Goal: Task Accomplishment & Management: Manage account settings

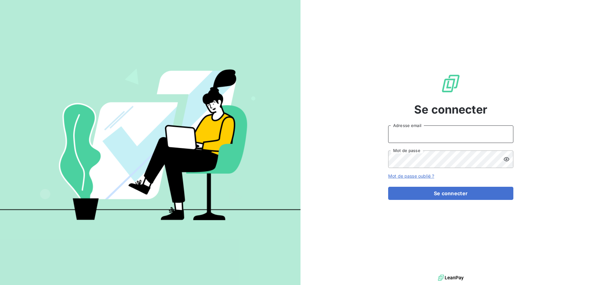
click at [428, 142] on input "Adresse email" at bounding box center [450, 135] width 125 height 18
type input "[PERSON_NAME][EMAIL_ADDRESS][DOMAIN_NAME]"
click at [388, 187] on button "Se connecter" at bounding box center [450, 193] width 125 height 13
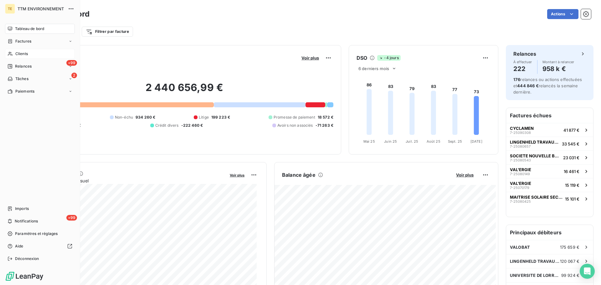
click at [19, 54] on span "Clients" at bounding box center [21, 54] width 13 height 6
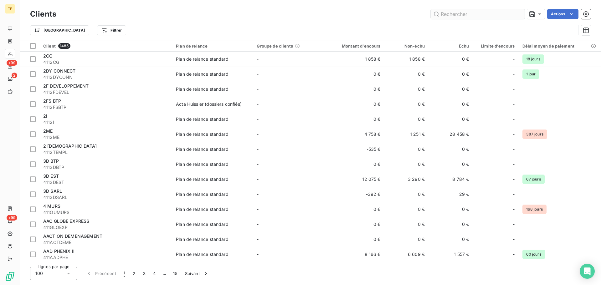
click at [473, 14] on input "text" at bounding box center [478, 14] width 94 height 10
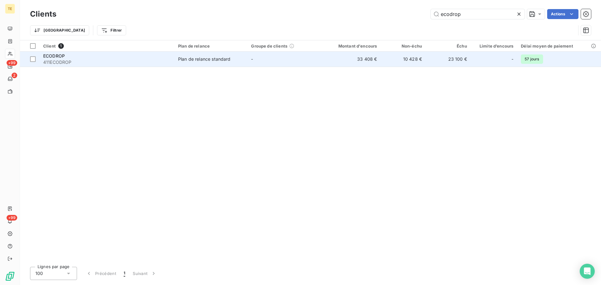
type input "ecodrop"
click at [253, 60] on span "-" at bounding box center [252, 58] width 2 height 5
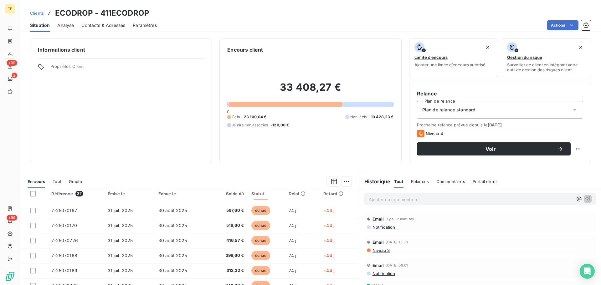
scroll to position [267, 0]
click at [380, 228] on span "Notification" at bounding box center [383, 227] width 23 height 5
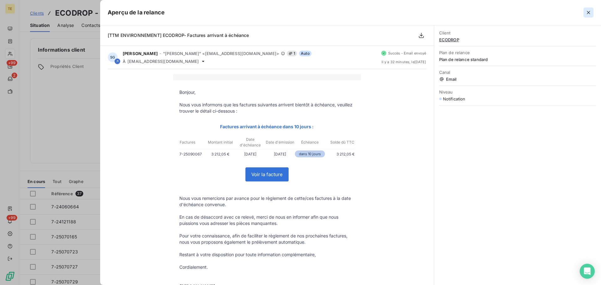
click at [589, 12] on icon "button" at bounding box center [588, 12] width 3 height 3
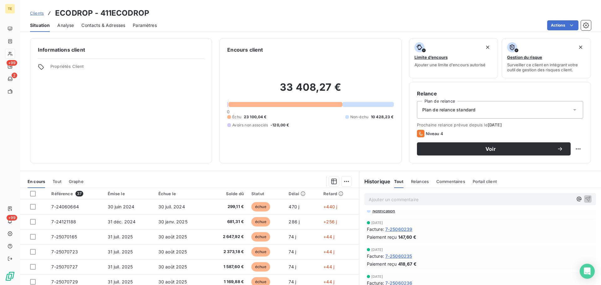
scroll to position [0, 0]
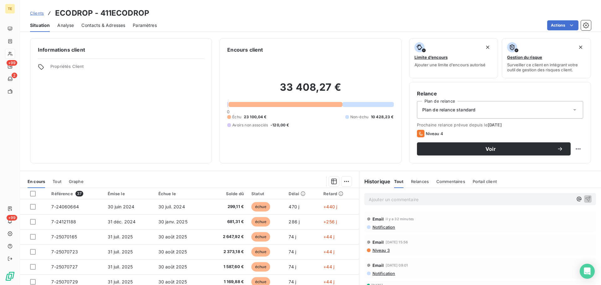
click at [379, 250] on span "Niveau 3" at bounding box center [381, 250] width 18 height 5
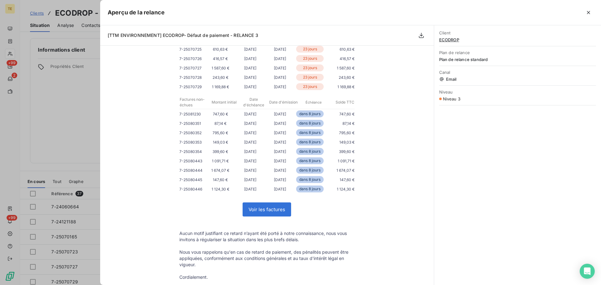
scroll to position [188, 0]
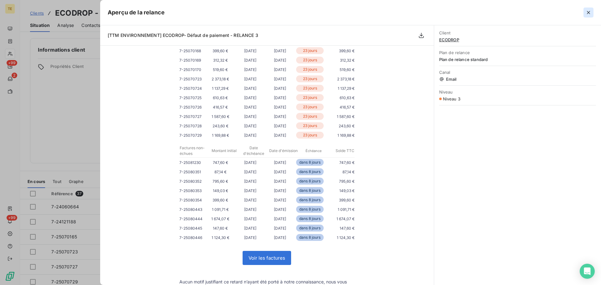
click at [588, 14] on icon "button" at bounding box center [588, 12] width 3 height 3
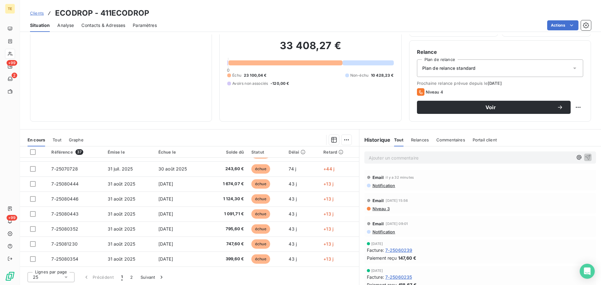
scroll to position [42, 0]
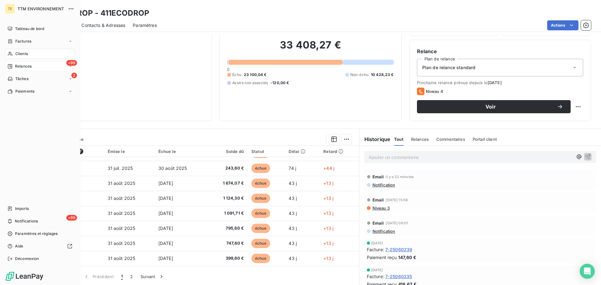
click at [25, 66] on span "Relances" at bounding box center [23, 67] width 17 height 6
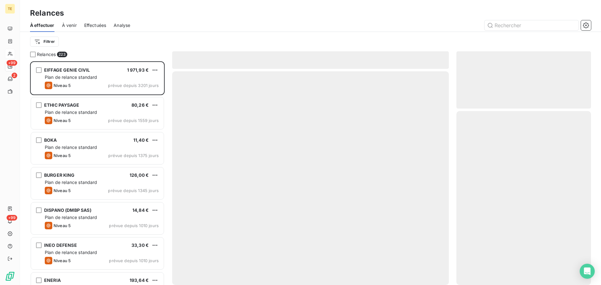
scroll to position [219, 130]
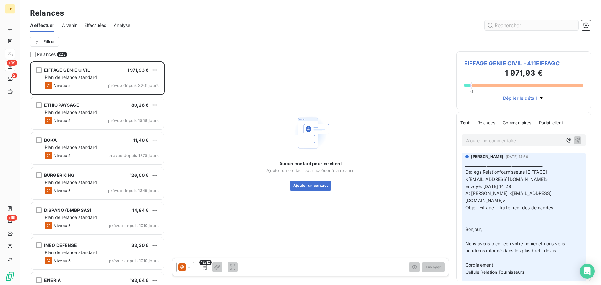
click at [524, 25] on input "text" at bounding box center [532, 25] width 94 height 10
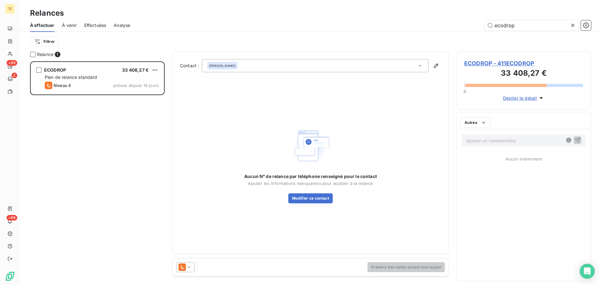
scroll to position [219, 130]
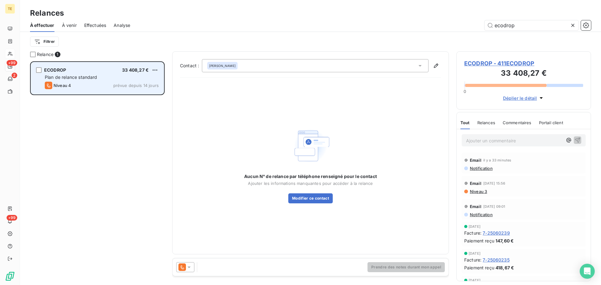
type input "ecodrop"
click at [84, 74] on div "Plan de relance standard" at bounding box center [102, 77] width 114 height 6
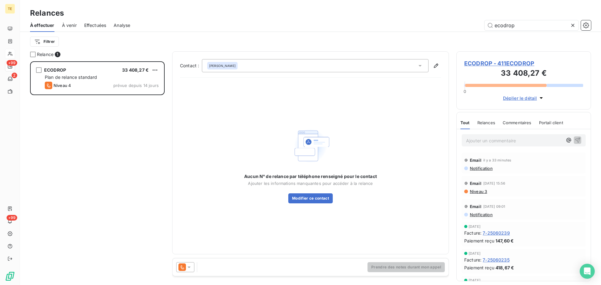
click at [187, 267] on icon at bounding box center [189, 267] width 6 height 6
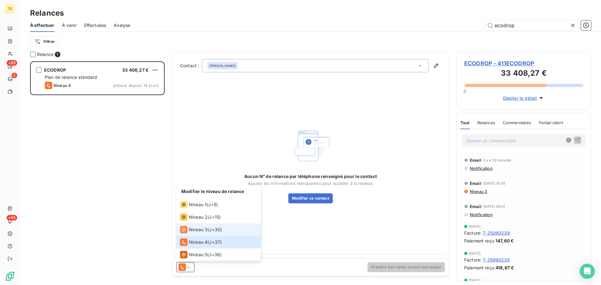
click at [183, 229] on icon at bounding box center [184, 230] width 8 height 8
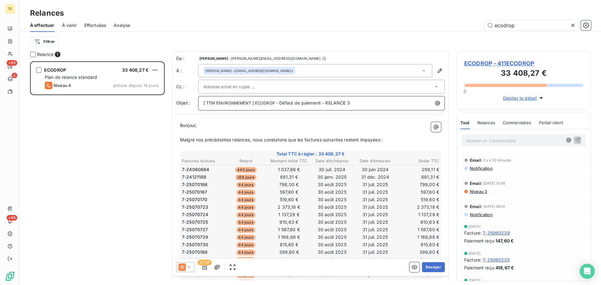
click at [378, 103] on p "[ TTM ENVIRONNEMENT ﻿ ] ECODROP ﻿ - Défaut de paiement - RELANCE 3" at bounding box center [323, 104] width 239 height 8
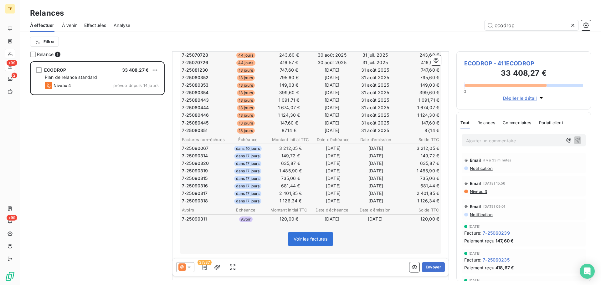
scroll to position [344, 0]
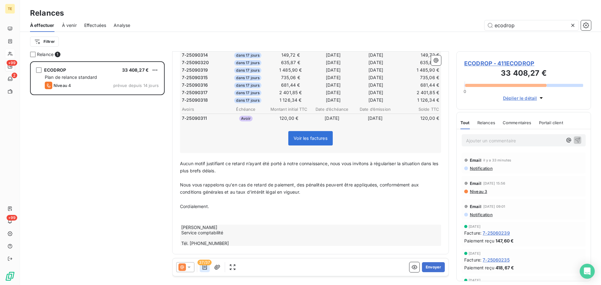
click at [205, 266] on icon "button" at bounding box center [205, 267] width 4 height 5
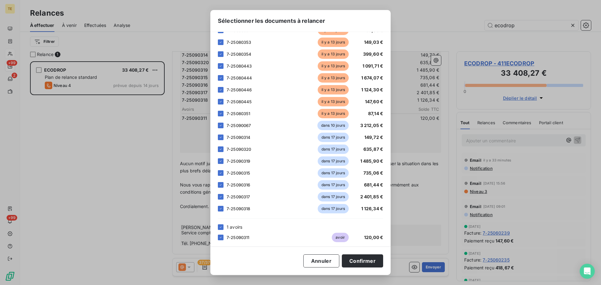
scroll to position [341, 0]
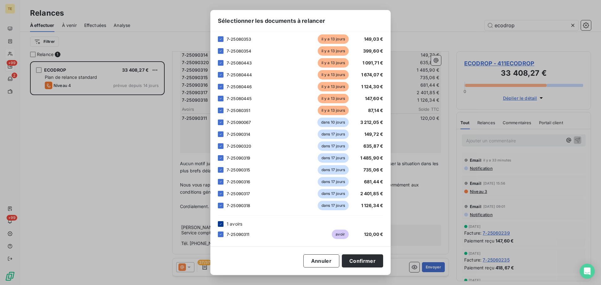
click at [221, 225] on icon at bounding box center [221, 224] width 4 height 4
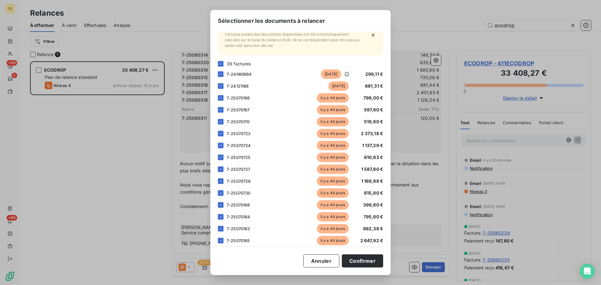
scroll to position [60, 0]
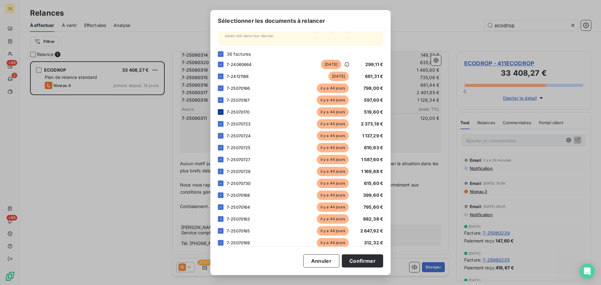
click at [220, 114] on icon at bounding box center [221, 112] width 4 height 4
drag, startPoint x: 366, startPoint y: 261, endPoint x: 367, endPoint y: 257, distance: 3.9
click at [367, 260] on button "Confirmer" at bounding box center [362, 261] width 41 height 13
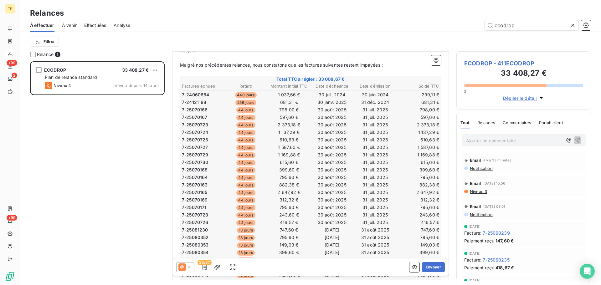
scroll to position [67, 0]
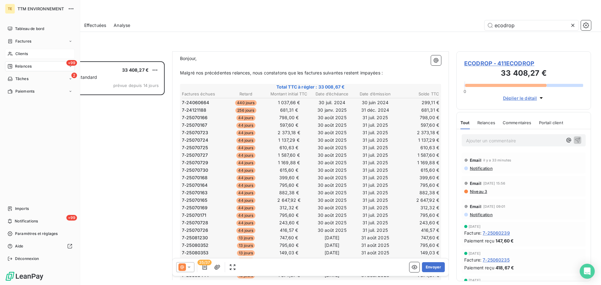
click at [19, 51] on div "Clients" at bounding box center [40, 54] width 70 height 10
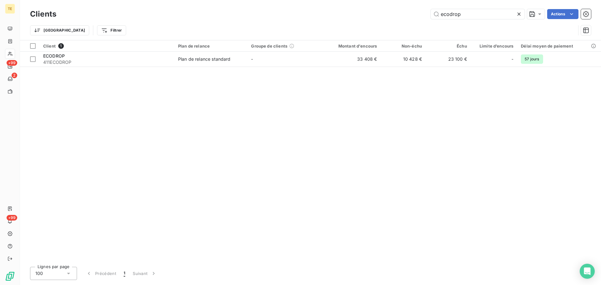
drag, startPoint x: 466, startPoint y: 13, endPoint x: 399, endPoint y: 13, distance: 66.4
click at [402, 13] on div "ecodrop Actions" at bounding box center [327, 14] width 527 height 10
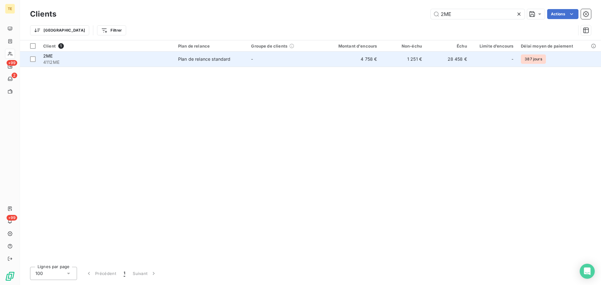
type input "2ME"
click at [213, 58] on div "Plan de relance standard" at bounding box center [204, 59] width 53 height 6
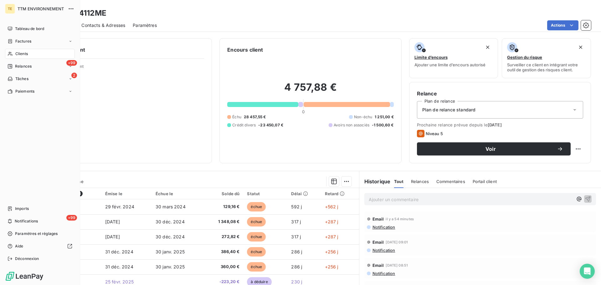
click at [26, 66] on span "Relances" at bounding box center [23, 67] width 17 height 6
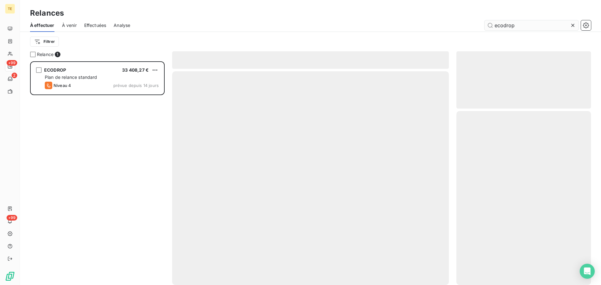
scroll to position [219, 130]
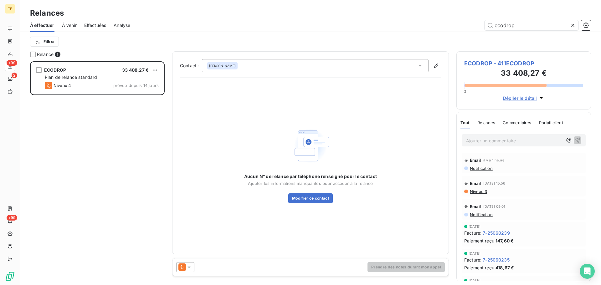
drag, startPoint x: 523, startPoint y: 23, endPoint x: 434, endPoint y: 23, distance: 89.0
click at [434, 23] on div "ecodrop" at bounding box center [365, 25] width 454 height 10
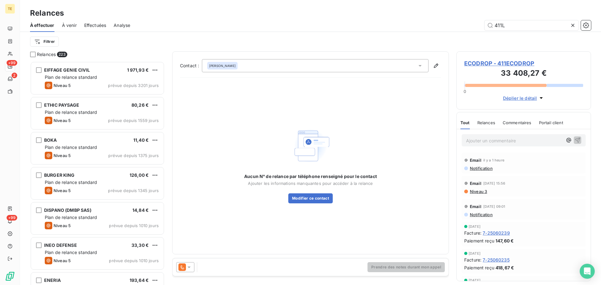
scroll to position [0, 0]
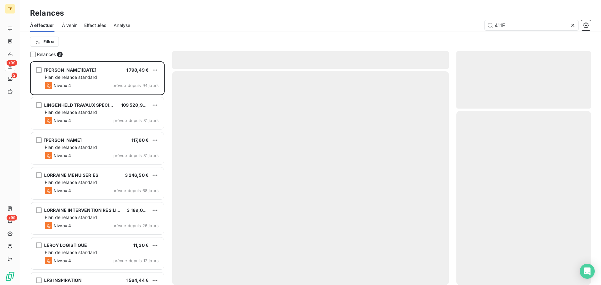
scroll to position [219, 130]
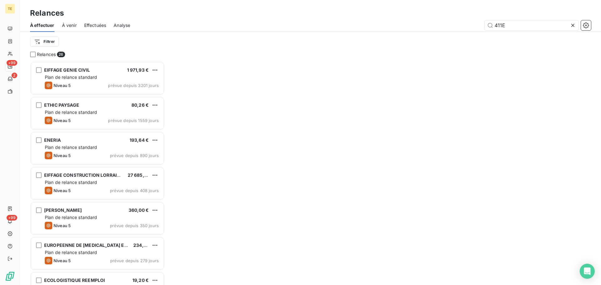
scroll to position [219, 130]
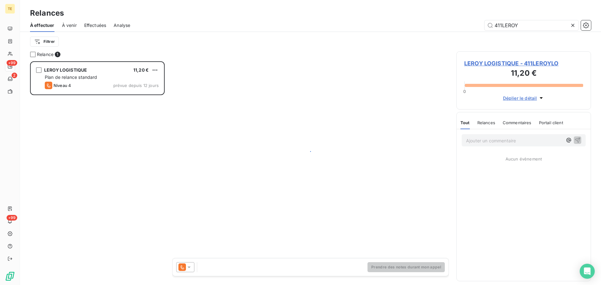
scroll to position [219, 130]
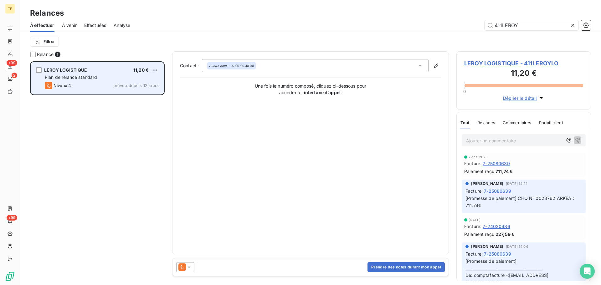
type input "411LEROY"
click at [103, 74] on div "LEROY LOGISTIQUE 11,20 € Plan de relance standard Niveau 4 prévue depuis 12 jou…" at bounding box center [97, 78] width 133 height 32
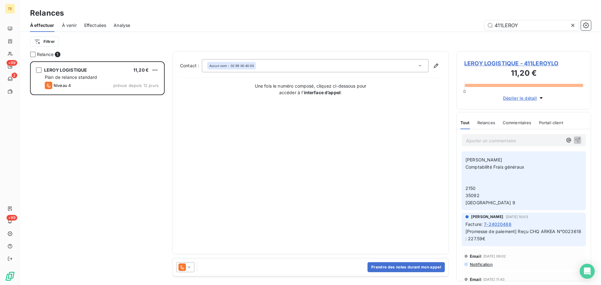
scroll to position [282, 0]
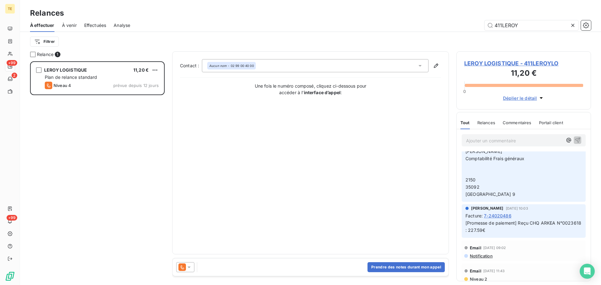
click at [488, 123] on span "Relances" at bounding box center [487, 122] width 18 height 5
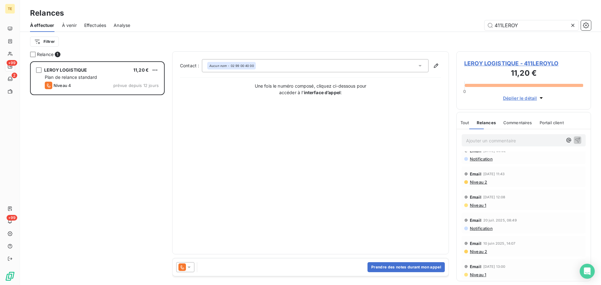
scroll to position [0, 0]
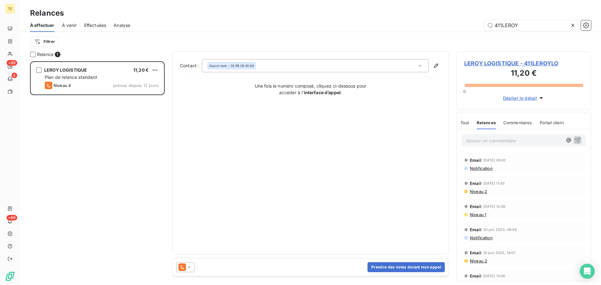
click at [480, 192] on span "Niveau 2" at bounding box center [479, 191] width 18 height 5
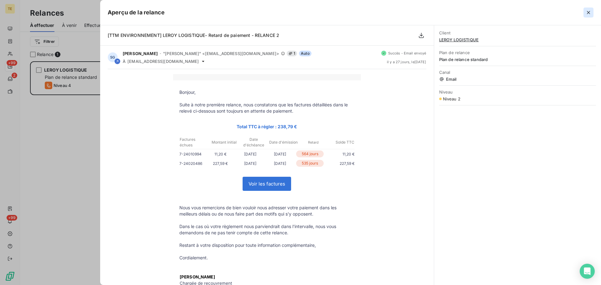
click at [589, 13] on icon "button" at bounding box center [588, 12] width 3 height 3
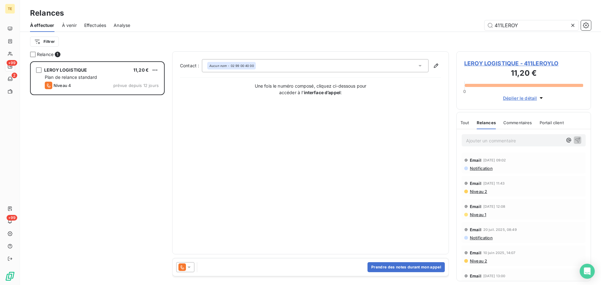
click at [193, 266] on div at bounding box center [185, 267] width 18 height 10
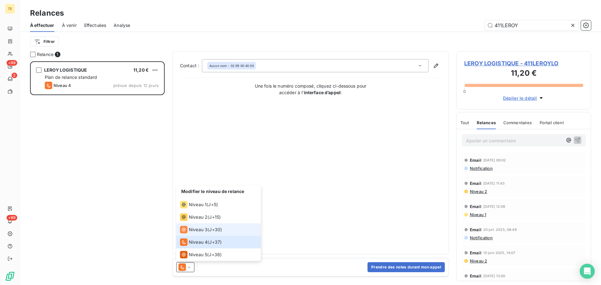
click at [208, 228] on div "Niveau 3 ( J+30 )" at bounding box center [201, 230] width 42 height 8
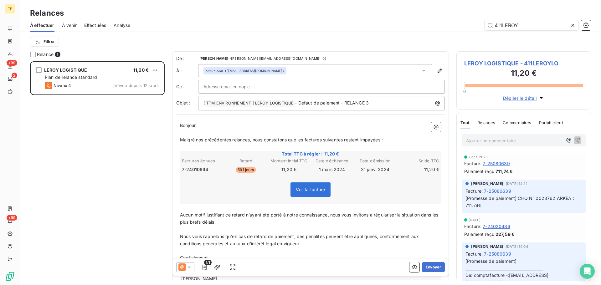
click at [527, 64] on span "LEROY LOGISTIQUE - 411LEROYLO" at bounding box center [524, 63] width 119 height 8
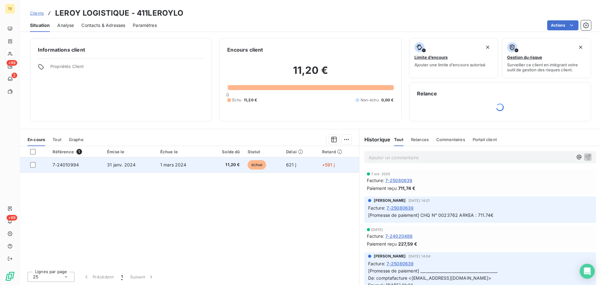
click at [210, 164] on span "11,20 €" at bounding box center [225, 165] width 30 height 6
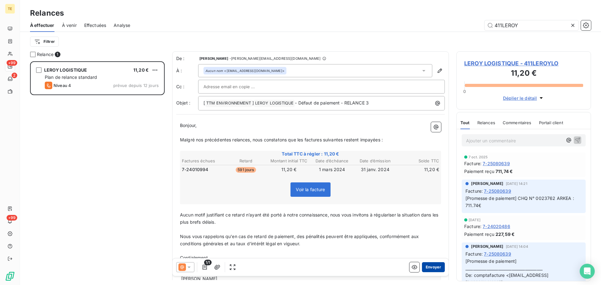
click at [435, 264] on button "Envoyer" at bounding box center [433, 267] width 23 height 10
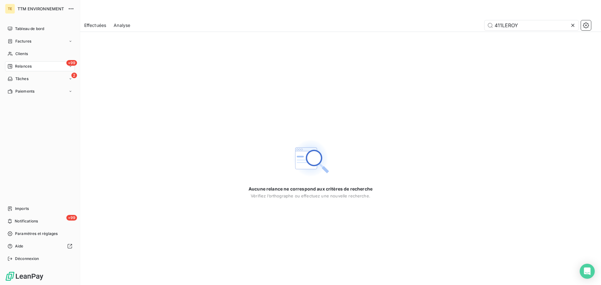
click at [32, 68] on div "+99 Relances" at bounding box center [40, 66] width 70 height 10
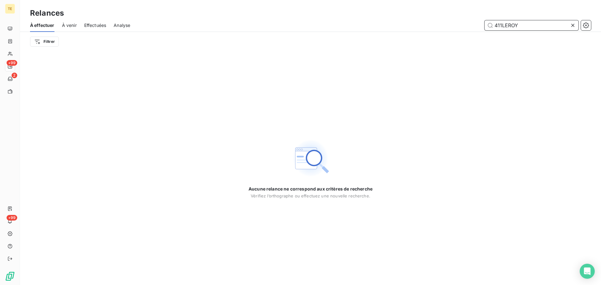
drag, startPoint x: 536, startPoint y: 25, endPoint x: 460, endPoint y: 27, distance: 75.5
click at [461, 27] on div "411LEROY" at bounding box center [365, 25] width 454 height 10
type input "1"
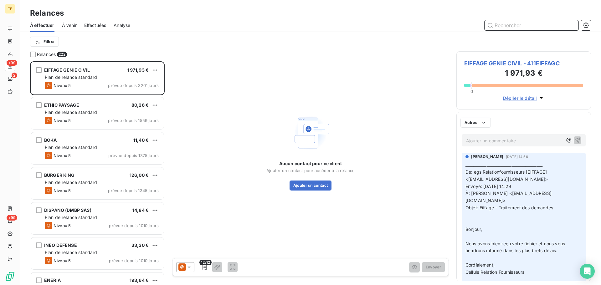
scroll to position [219, 130]
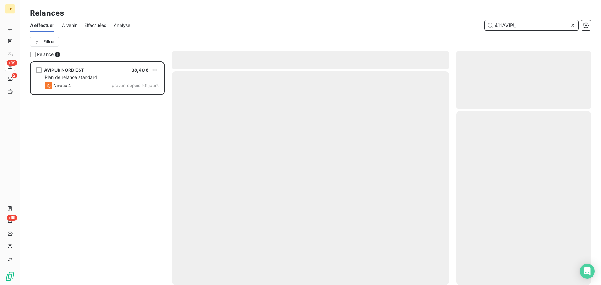
scroll to position [219, 130]
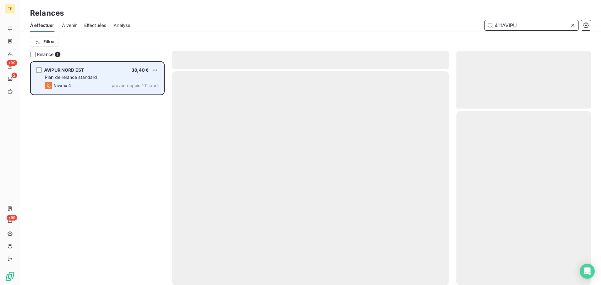
type input "411AVIPU"
click at [104, 78] on div "Plan de relance standard" at bounding box center [102, 77] width 114 height 6
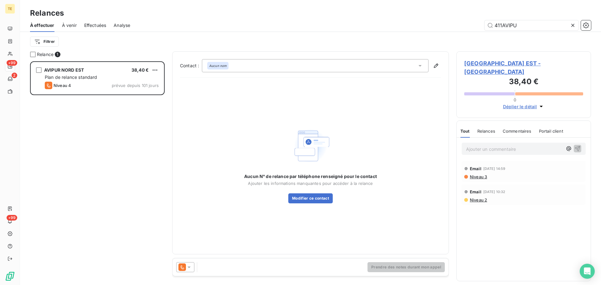
click at [488, 129] on span "Relances" at bounding box center [487, 131] width 18 height 5
click at [191, 265] on icon at bounding box center [189, 267] width 6 height 6
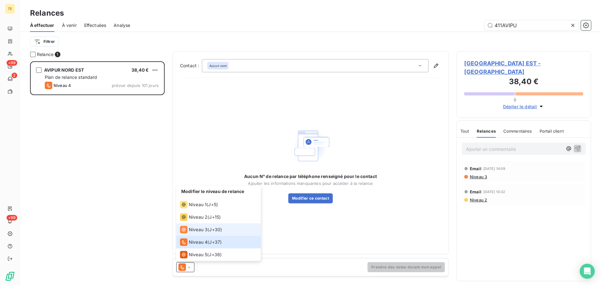
click at [200, 230] on span "Niveau 3" at bounding box center [198, 230] width 19 height 6
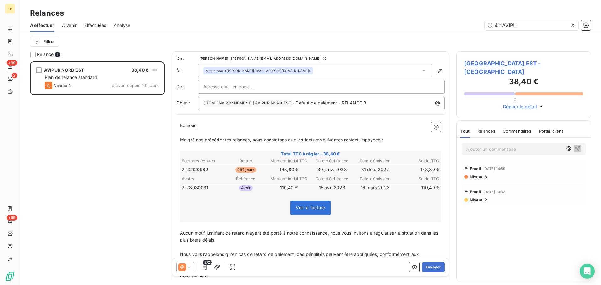
click at [528, 61] on span "[GEOGRAPHIC_DATA] EST - [GEOGRAPHIC_DATA]" at bounding box center [524, 67] width 119 height 17
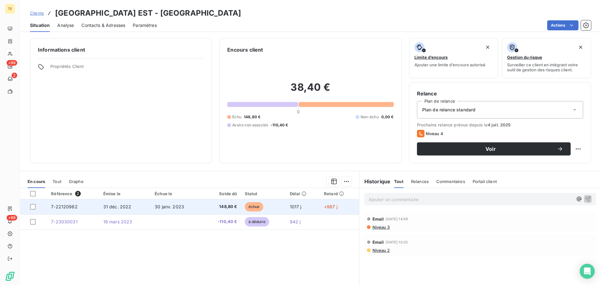
click at [151, 201] on td "30 janv. 2023" at bounding box center [177, 207] width 52 height 15
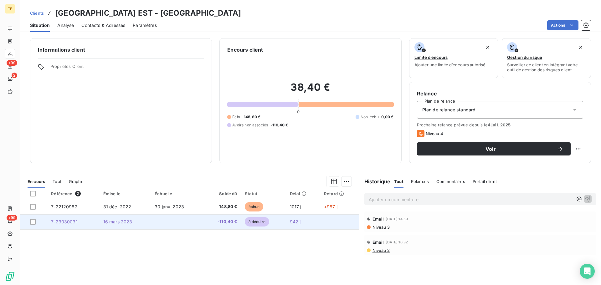
click at [120, 222] on span "16 mars 2023" at bounding box center [117, 221] width 29 height 5
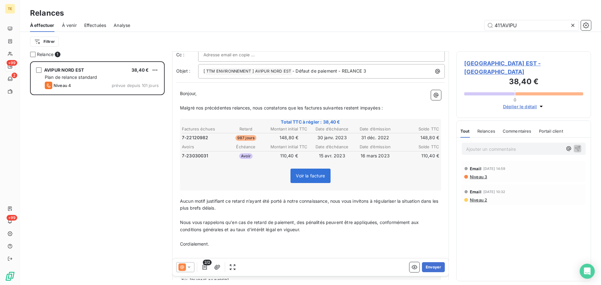
scroll to position [70, 0]
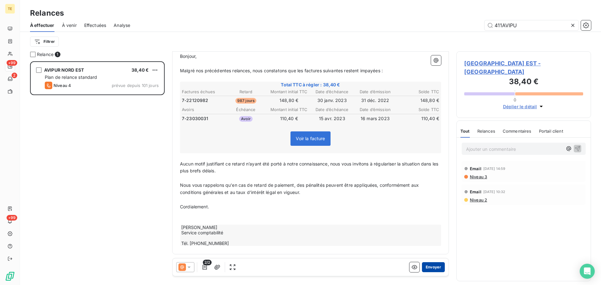
click at [430, 267] on button "Envoyer" at bounding box center [433, 267] width 23 height 10
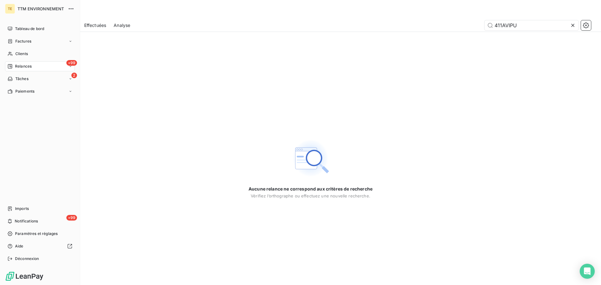
drag, startPoint x: 13, startPoint y: 65, endPoint x: 82, endPoint y: 64, distance: 69.9
click at [13, 65] on div "Relances" at bounding box center [20, 67] width 24 height 6
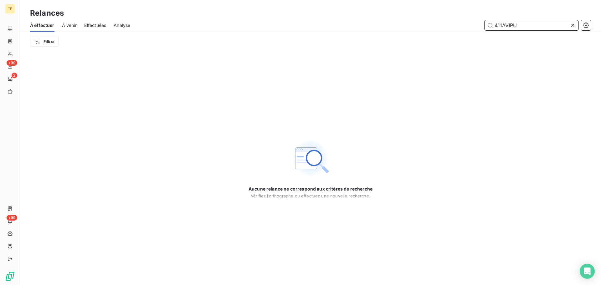
drag, startPoint x: 538, startPoint y: 25, endPoint x: 457, endPoint y: 20, distance: 81.3
click at [462, 20] on div "411AVIPU" at bounding box center [365, 25] width 454 height 10
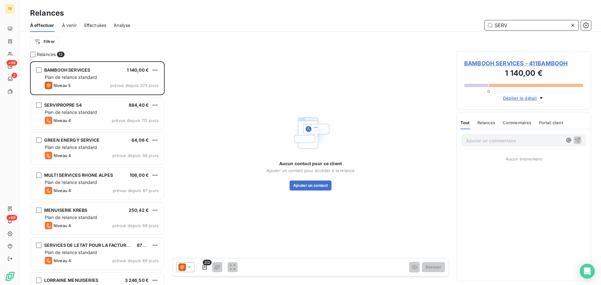
scroll to position [219, 130]
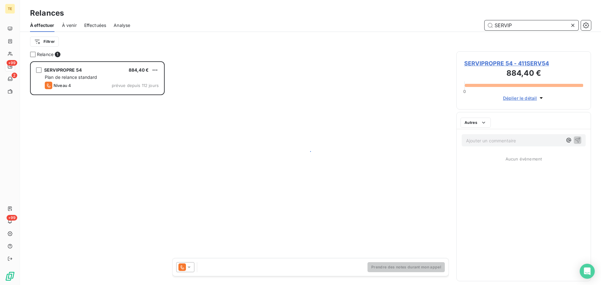
scroll to position [219, 130]
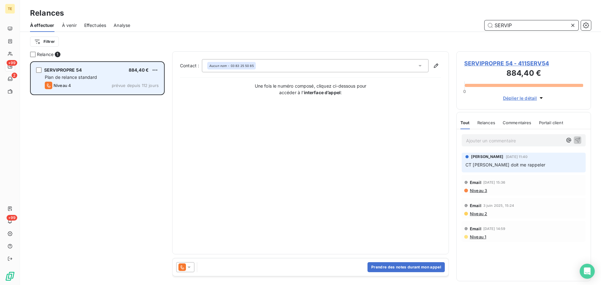
type input "SERVIP"
click at [60, 79] on span "Plan de relance standard" at bounding box center [71, 77] width 53 height 5
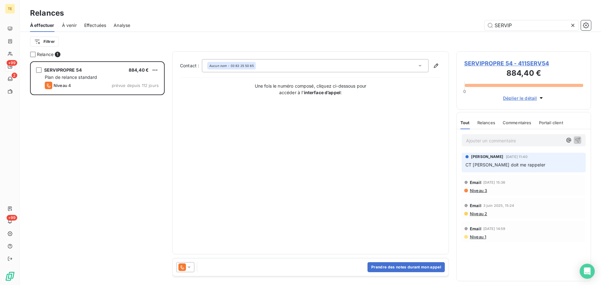
click at [184, 267] on icon at bounding box center [183, 268] width 8 height 8
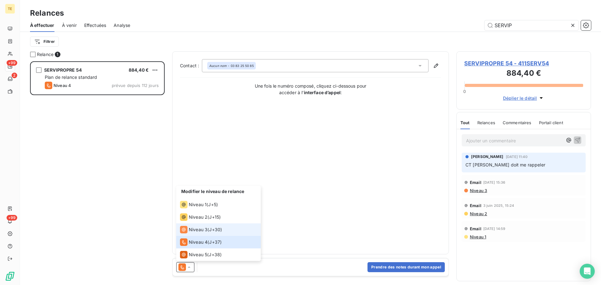
click at [190, 232] on span "Niveau 3" at bounding box center [198, 230] width 19 height 6
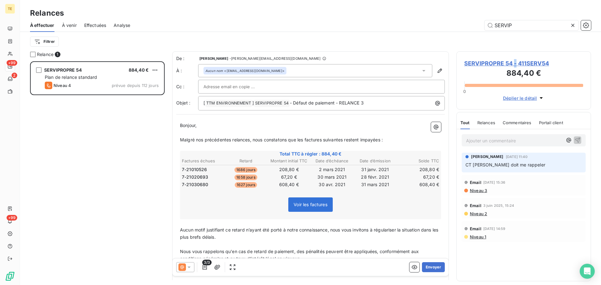
click at [516, 62] on span "SERVIPROPRE 54 - 411SERV54" at bounding box center [524, 63] width 119 height 8
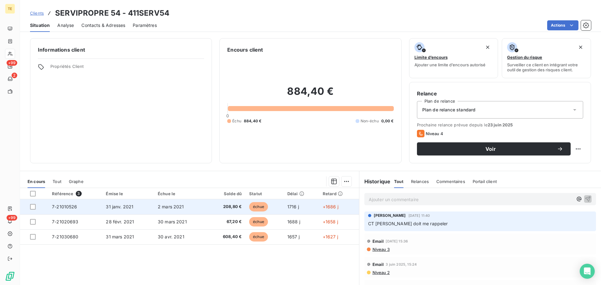
click at [195, 205] on td "2 mars 2021" at bounding box center [180, 207] width 53 height 15
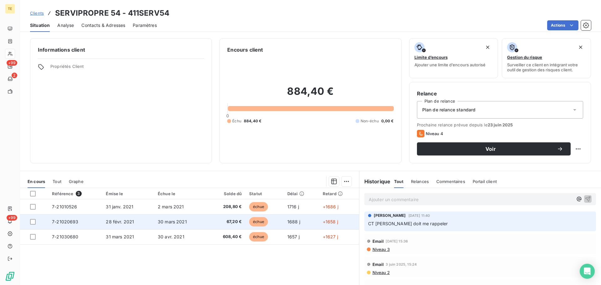
click at [135, 222] on td "28 févr. 2021" at bounding box center [128, 222] width 52 height 15
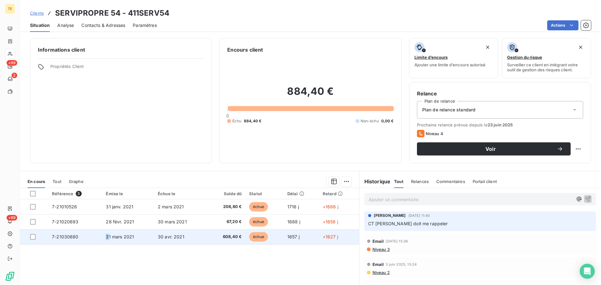
click at [106, 236] on span "31 mars 2021" at bounding box center [120, 236] width 28 height 5
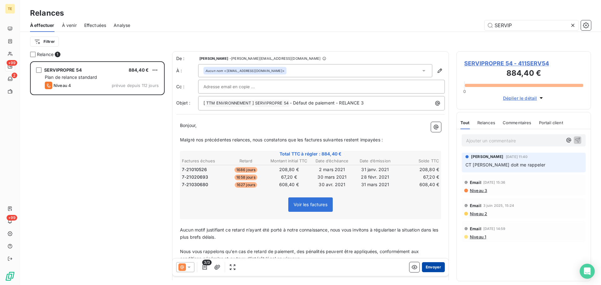
click at [429, 267] on button "Envoyer" at bounding box center [433, 267] width 23 height 10
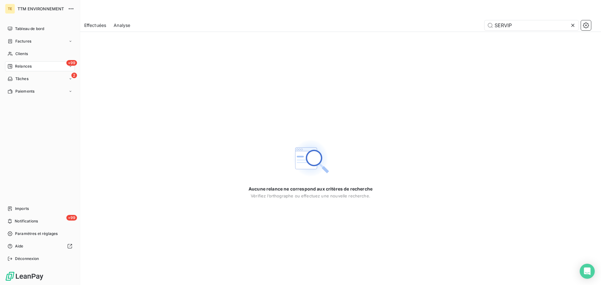
drag, startPoint x: 23, startPoint y: 66, endPoint x: 28, endPoint y: 65, distance: 4.4
click at [25, 66] on span "Relances" at bounding box center [23, 67] width 17 height 6
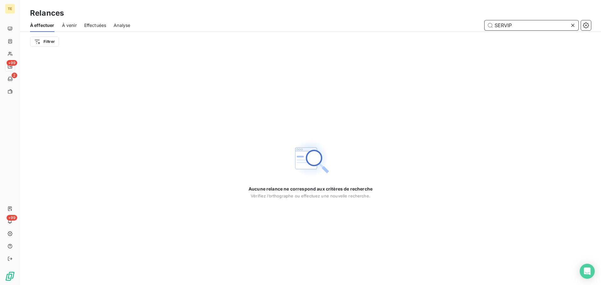
drag, startPoint x: 527, startPoint y: 26, endPoint x: 448, endPoint y: 15, distance: 80.4
click at [448, 16] on div "Relances À effectuer À venir Effectuées Analyse SERVIP Filtrer" at bounding box center [310, 25] width 581 height 51
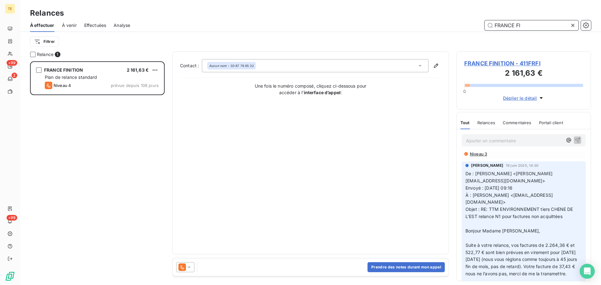
scroll to position [971, 0]
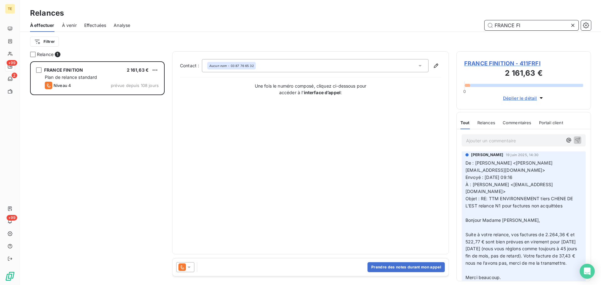
click at [489, 123] on span "Relances" at bounding box center [487, 122] width 18 height 5
type input "FRANCE FI"
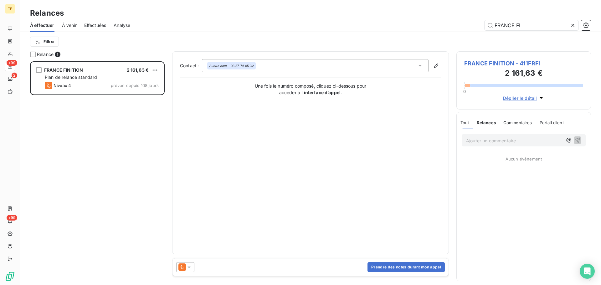
scroll to position [0, 0]
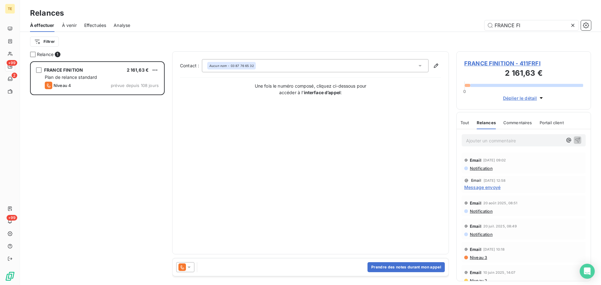
click at [476, 258] on span "Niveau 3" at bounding box center [479, 257] width 18 height 5
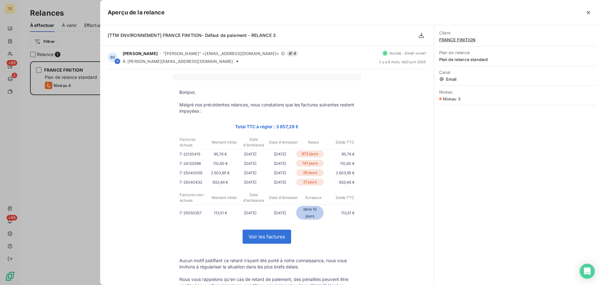
click at [84, 116] on div at bounding box center [300, 142] width 601 height 285
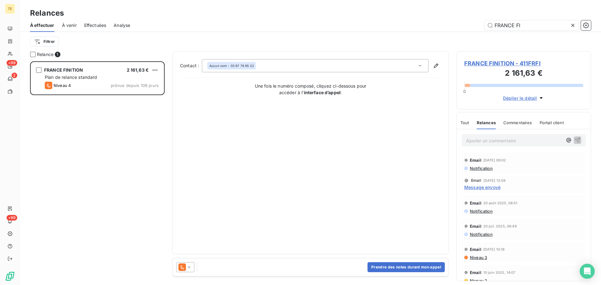
click at [185, 267] on icon at bounding box center [183, 268] width 8 height 8
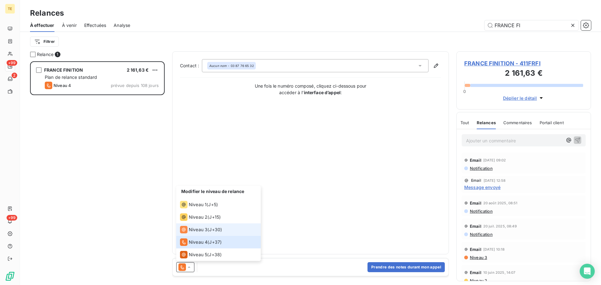
click at [199, 228] on span "Niveau 3" at bounding box center [198, 230] width 19 height 6
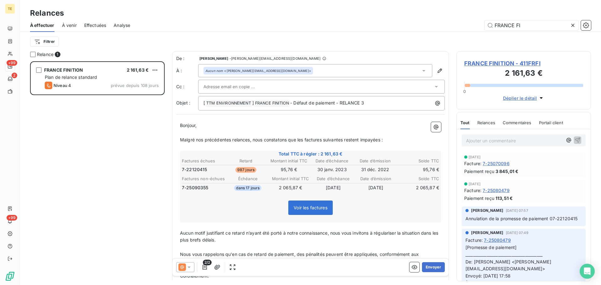
click at [529, 62] on span "FRANCE FINITION - 411FRFI" at bounding box center [524, 63] width 119 height 8
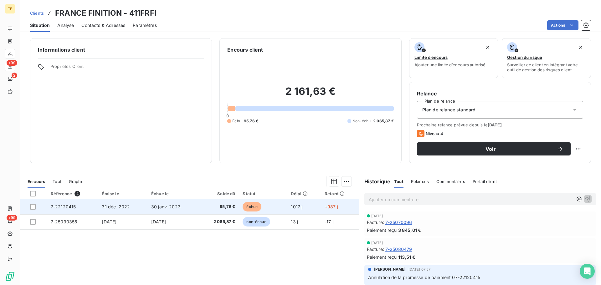
click at [148, 206] on td "30 janv. 2023" at bounding box center [173, 207] width 51 height 15
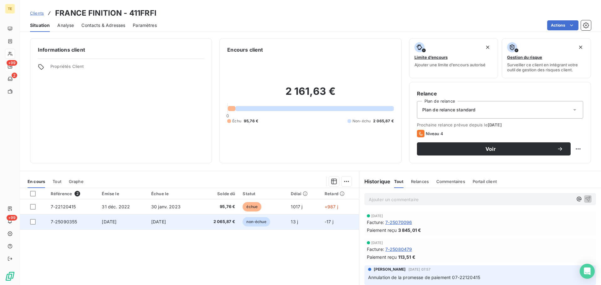
click at [229, 223] on span "2 065,87 €" at bounding box center [218, 222] width 33 height 6
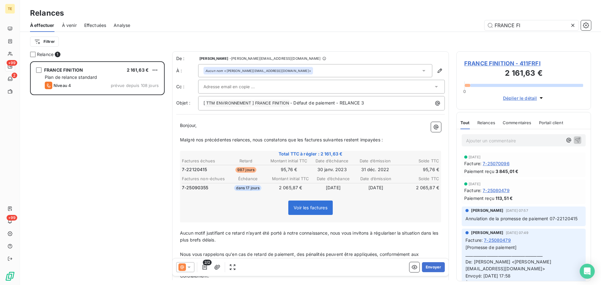
scroll to position [219, 130]
click at [205, 267] on icon "button" at bounding box center [205, 267] width 4 height 5
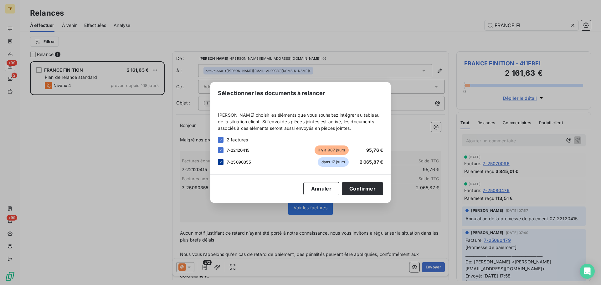
click at [220, 164] on div at bounding box center [221, 162] width 6 height 6
click at [382, 193] on button "Confirmer" at bounding box center [362, 188] width 41 height 13
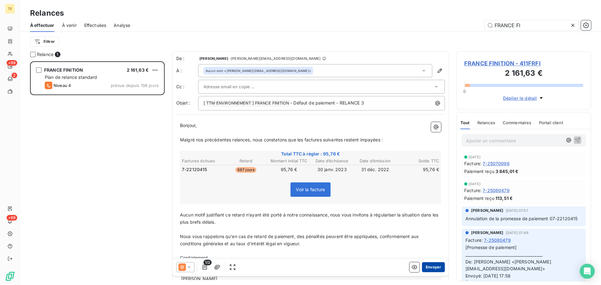
click at [429, 268] on button "Envoyer" at bounding box center [433, 267] width 23 height 10
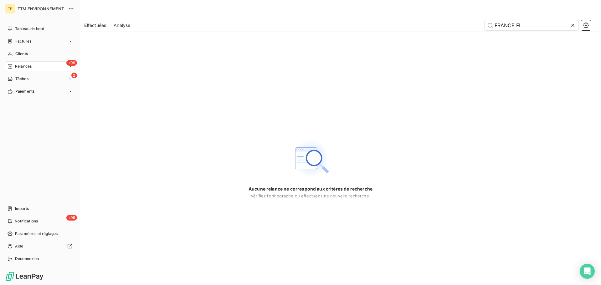
drag, startPoint x: 17, startPoint y: 65, endPoint x: 99, endPoint y: 60, distance: 81.6
click at [18, 65] on span "Relances" at bounding box center [23, 67] width 17 height 6
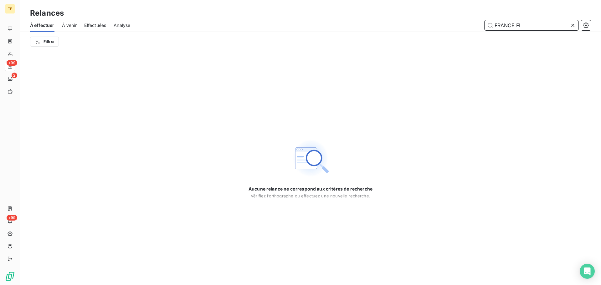
drag, startPoint x: 473, startPoint y: 24, endPoint x: 447, endPoint y: 23, distance: 26.0
click at [447, 23] on div "FRANCE FI" at bounding box center [365, 25] width 454 height 10
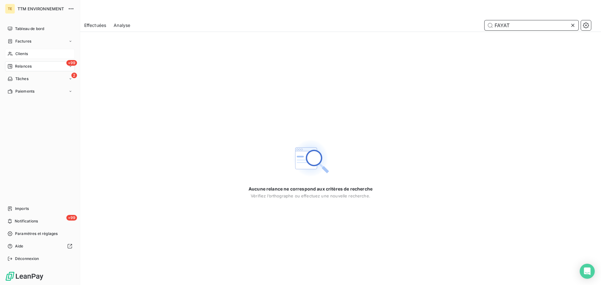
type input "FAYAT"
click at [16, 50] on div "Clients" at bounding box center [40, 54] width 70 height 10
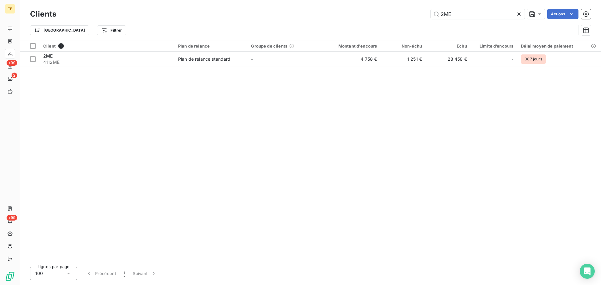
drag, startPoint x: 481, startPoint y: 13, endPoint x: 404, endPoint y: 0, distance: 78.0
click at [395, 1] on div "Clients 2ME Actions Trier Filtrer" at bounding box center [310, 20] width 581 height 40
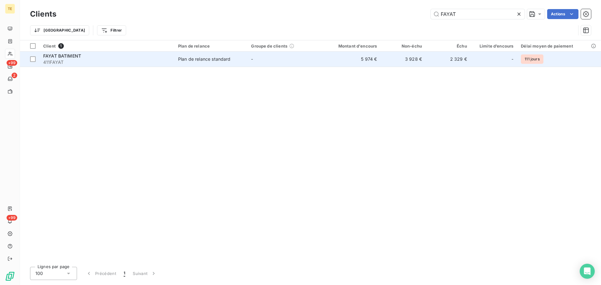
type input "FAYAT"
click at [228, 60] on div "Plan de relance standard" at bounding box center [204, 59] width 53 height 6
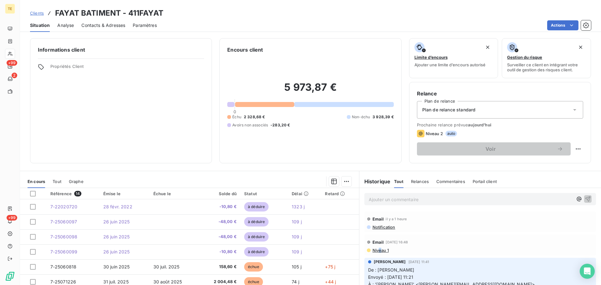
click at [378, 250] on span "Niveau 1" at bounding box center [380, 250] width 17 height 5
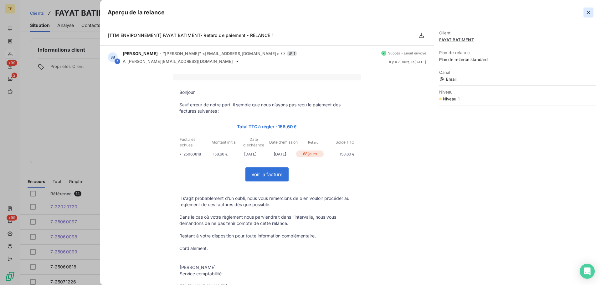
click at [588, 11] on icon "button" at bounding box center [589, 12] width 6 height 6
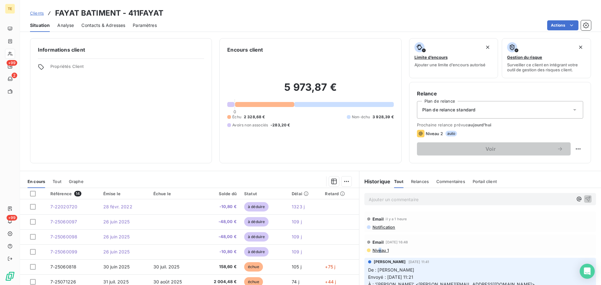
click at [92, 26] on span "Contacts & Adresses" at bounding box center [103, 25] width 44 height 6
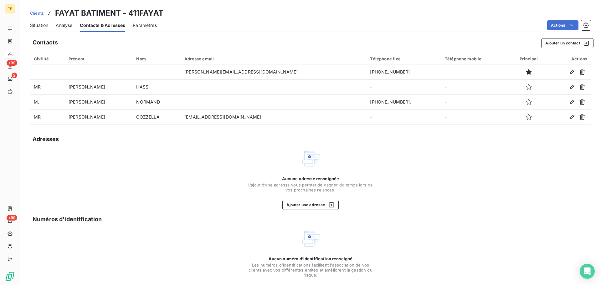
click at [43, 26] on span "Situation" at bounding box center [39, 25] width 18 height 6
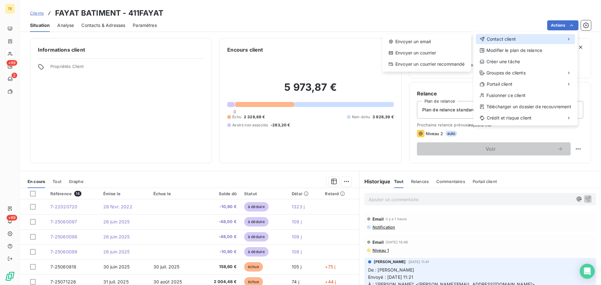
click at [521, 41] on div "Contact client" at bounding box center [525, 39] width 99 height 10
click at [427, 41] on div "Envoyer un email" at bounding box center [427, 42] width 84 height 10
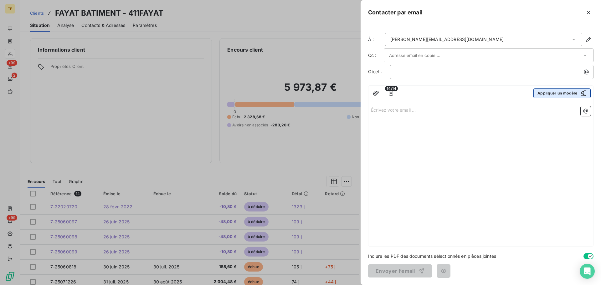
click at [549, 93] on button "Appliquer un modèle" at bounding box center [562, 93] width 57 height 10
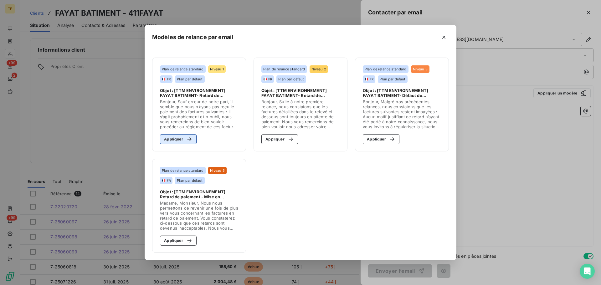
click at [190, 139] on icon "button" at bounding box center [189, 140] width 4 height 4
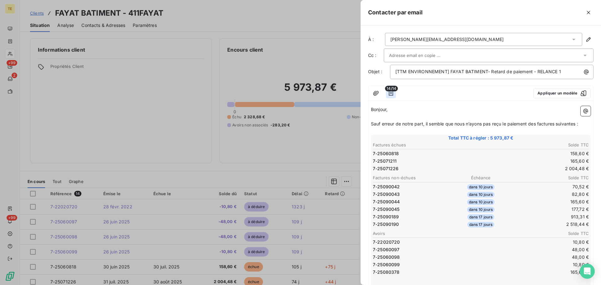
click at [392, 93] on icon "button" at bounding box center [391, 93] width 6 height 6
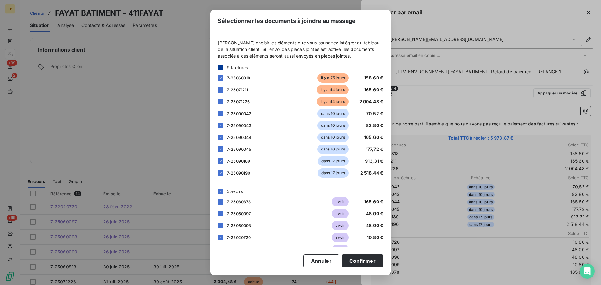
click at [221, 66] on icon at bounding box center [221, 68] width 4 height 4
click at [221, 78] on div at bounding box center [221, 78] width 6 height 6
click at [220, 91] on div at bounding box center [221, 90] width 6 height 6
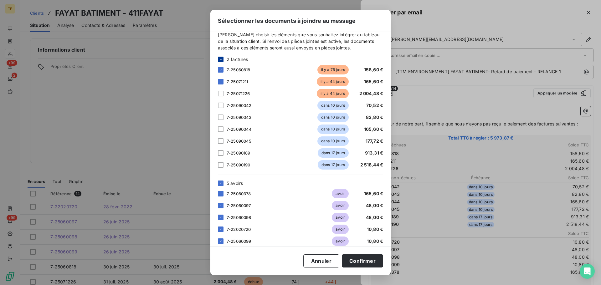
scroll to position [15, 0]
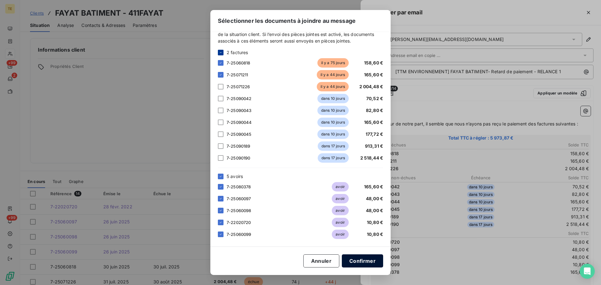
click at [367, 260] on button "Confirmer" at bounding box center [362, 261] width 41 height 13
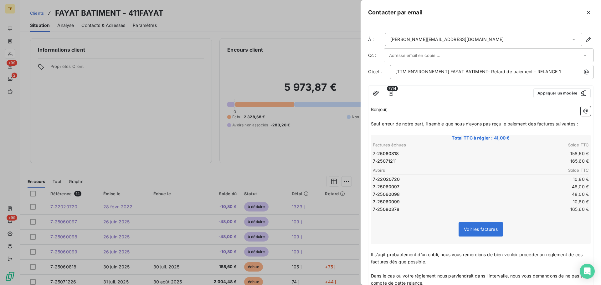
click at [453, 57] on div at bounding box center [485, 55] width 193 height 9
click at [416, 51] on input "text" at bounding box center [485, 55] width 193 height 9
paste input "[PERSON_NAME] <[PERSON_NAME][EMAIL_ADDRESS][DOMAIN_NAME]>"
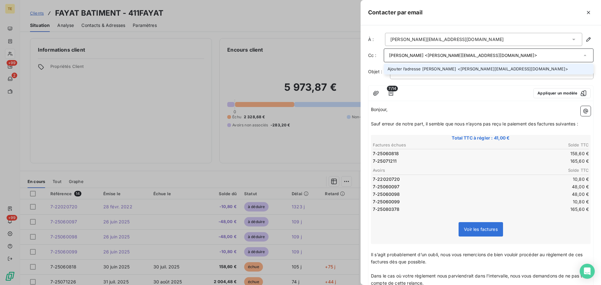
type input "[PERSON_NAME] <[PERSON_NAME][EMAIL_ADDRESS][DOMAIN_NAME]>"
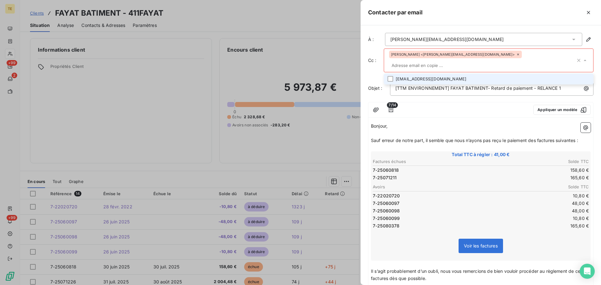
click at [506, 61] on input "text" at bounding box center [482, 65] width 187 height 9
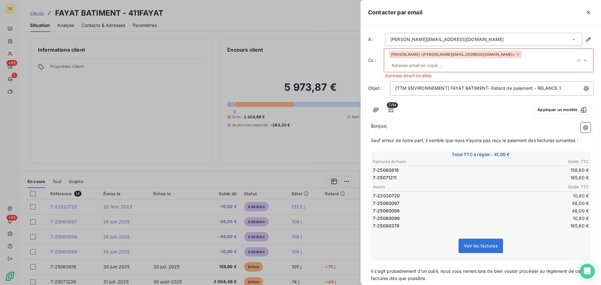
type input "L"
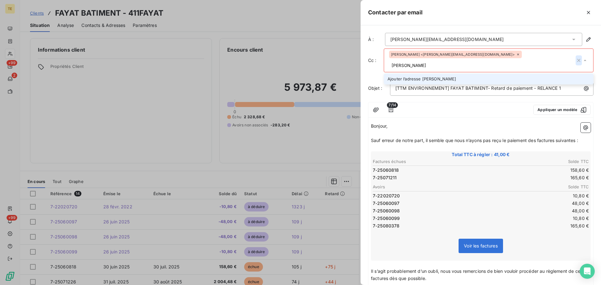
type input "[PERSON_NAME]"
click at [576, 57] on button "button" at bounding box center [579, 60] width 6 height 10
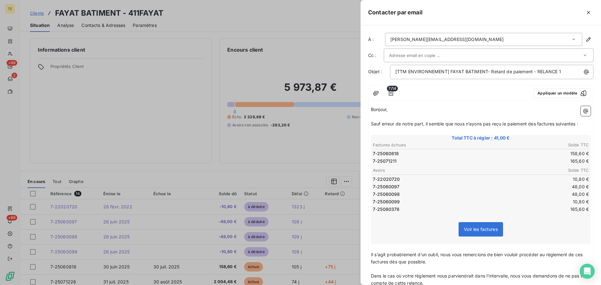
click at [513, 42] on div "[PERSON_NAME][EMAIL_ADDRESS][DOMAIN_NAME]" at bounding box center [483, 39] width 197 height 13
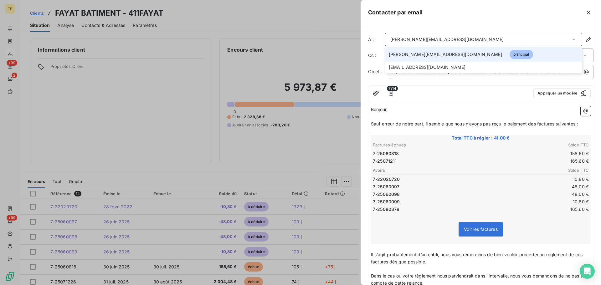
click at [509, 42] on div "[PERSON_NAME][EMAIL_ADDRESS][DOMAIN_NAME]" at bounding box center [483, 39] width 197 height 13
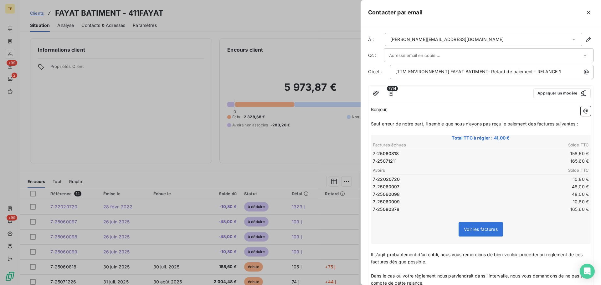
click at [437, 58] on input "text" at bounding box center [422, 55] width 67 height 9
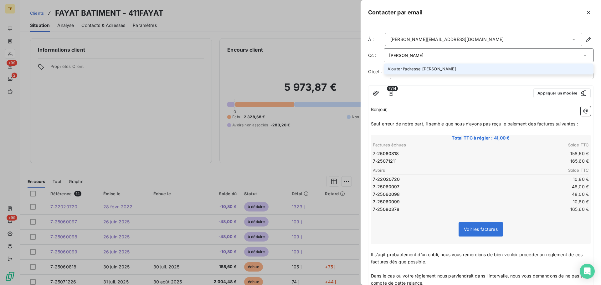
type input "[PERSON_NAME]"
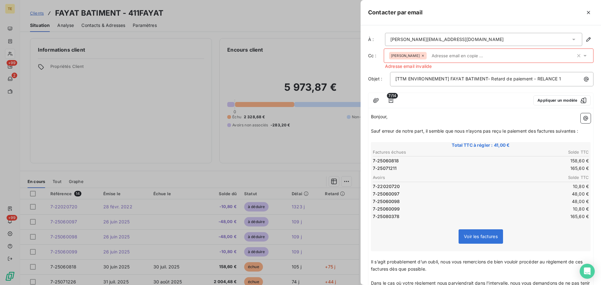
click at [421, 56] on icon at bounding box center [423, 56] width 4 height 4
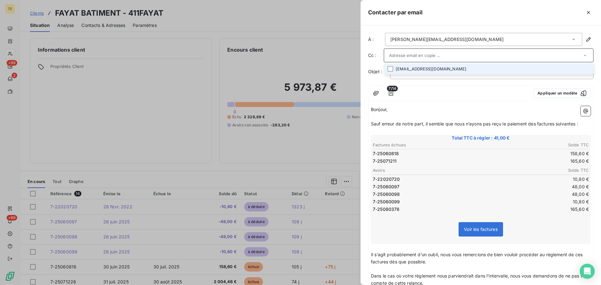
paste input "[PERSON_NAME][EMAIL_ADDRESS][DOMAIN_NAME]"
type input "[PERSON_NAME][EMAIL_ADDRESS][DOMAIN_NAME]"
click at [442, 90] on div at bounding box center [464, 94] width 127 height 10
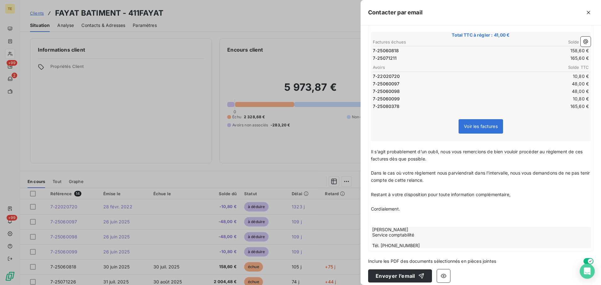
scroll to position [109, 0]
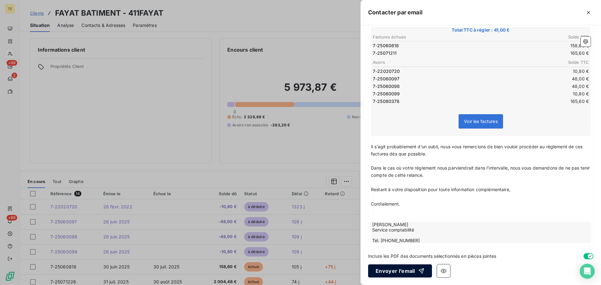
click at [404, 271] on button "Envoyer l’email" at bounding box center [400, 271] width 64 height 13
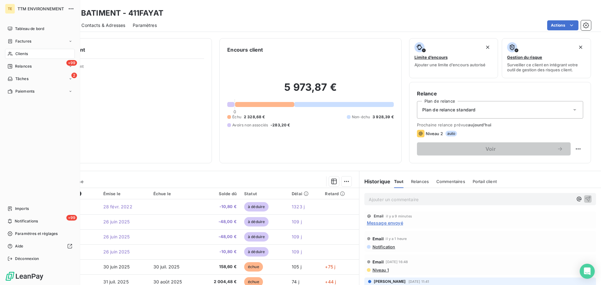
click at [21, 54] on span "Clients" at bounding box center [21, 54] width 13 height 6
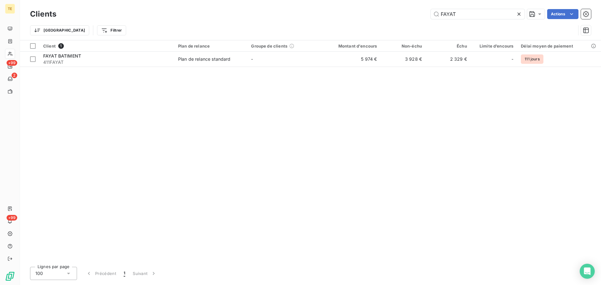
drag, startPoint x: 466, startPoint y: 16, endPoint x: 376, endPoint y: 13, distance: 90.0
click at [376, 13] on div "FAYAT Actions" at bounding box center [327, 14] width 527 height 10
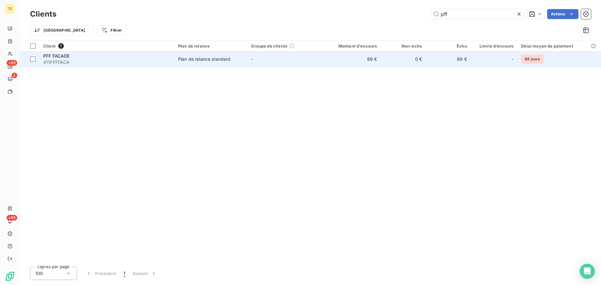
type input "pff"
click at [228, 63] on td "Plan de relance standard" at bounding box center [210, 59] width 73 height 15
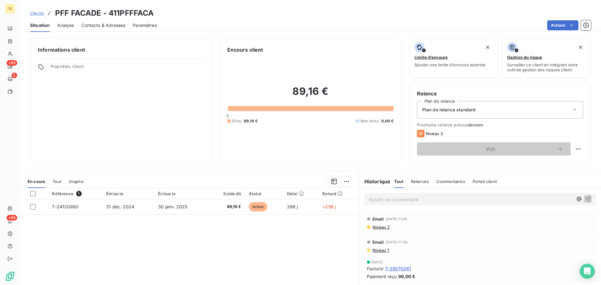
click at [422, 196] on p "Ajouter un commentaire ﻿" at bounding box center [471, 200] width 204 height 8
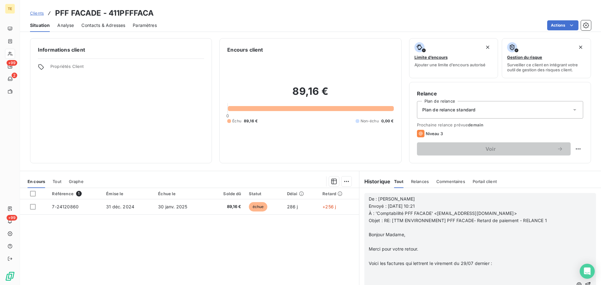
click at [585, 283] on icon "button" at bounding box center [588, 285] width 6 height 6
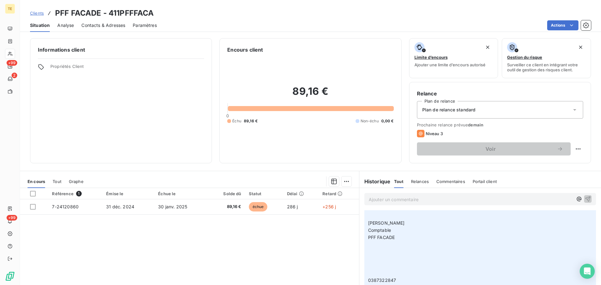
scroll to position [914, 0]
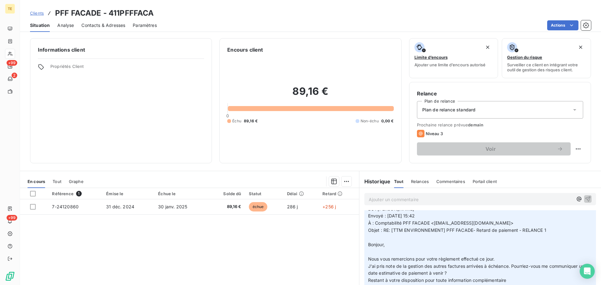
click at [455, 179] on span "Commentaires" at bounding box center [451, 181] width 29 height 5
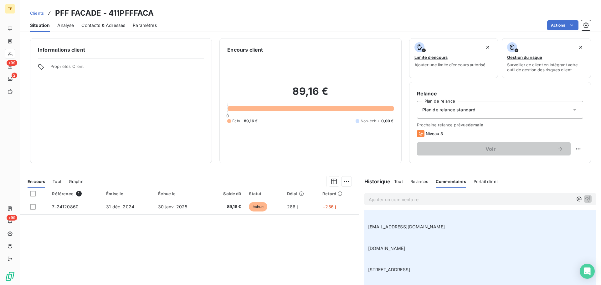
scroll to position [345, 0]
click at [403, 198] on p "Ajouter un commentaire ﻿" at bounding box center [471, 200] width 204 height 8
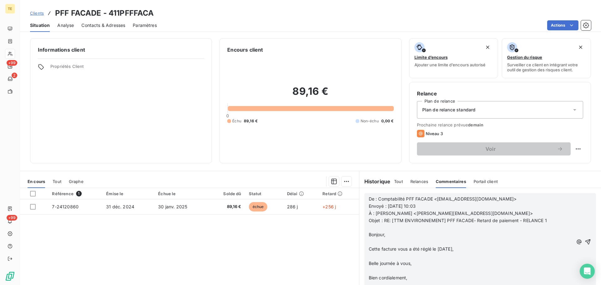
scroll to position [430, 0]
click at [586, 241] on icon "button" at bounding box center [588, 241] width 5 height 5
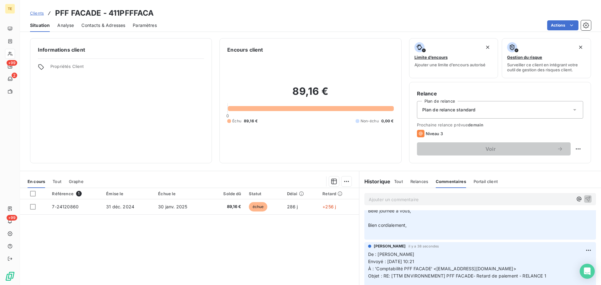
scroll to position [0, 0]
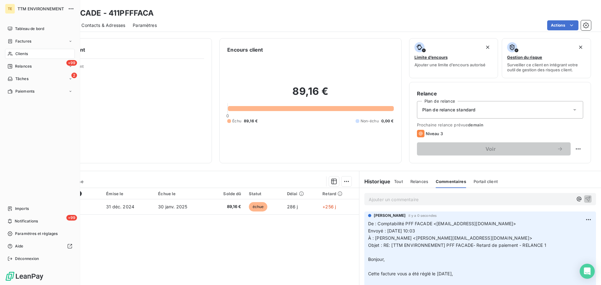
click at [13, 53] on icon at bounding box center [10, 53] width 5 height 5
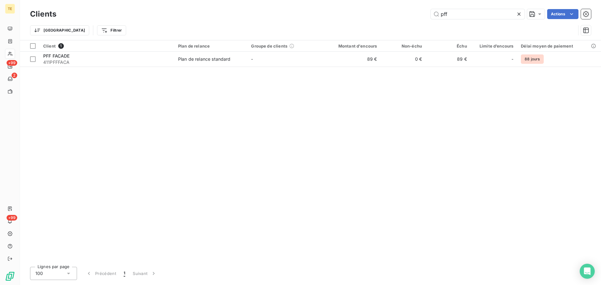
drag, startPoint x: 477, startPoint y: 17, endPoint x: 403, endPoint y: 12, distance: 73.4
click at [420, 15] on div "pff Actions" at bounding box center [327, 14] width 527 height 10
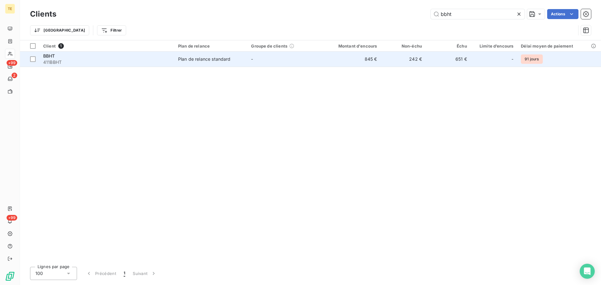
type input "bbht"
click at [274, 62] on td "-" at bounding box center [283, 59] width 73 height 15
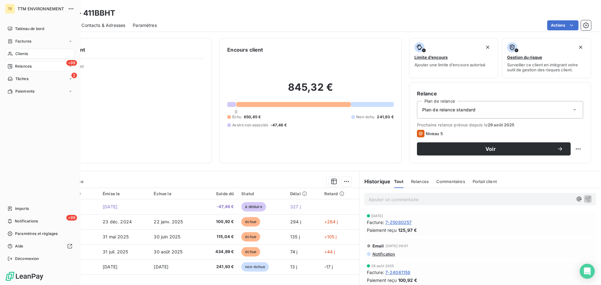
click at [18, 66] on span "Relances" at bounding box center [23, 67] width 17 height 6
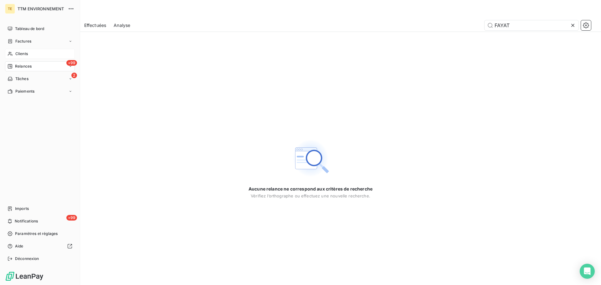
click at [18, 54] on span "Clients" at bounding box center [21, 54] width 13 height 6
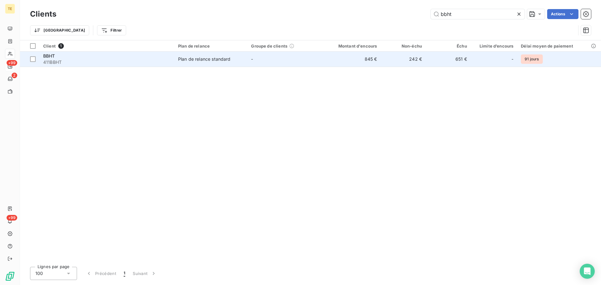
click at [203, 63] on td "Plan de relance standard" at bounding box center [210, 59] width 73 height 15
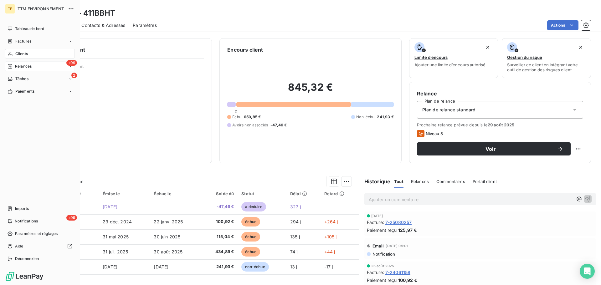
drag, startPoint x: 29, startPoint y: 65, endPoint x: 69, endPoint y: 59, distance: 40.6
click at [29, 65] on span "Relances" at bounding box center [23, 67] width 17 height 6
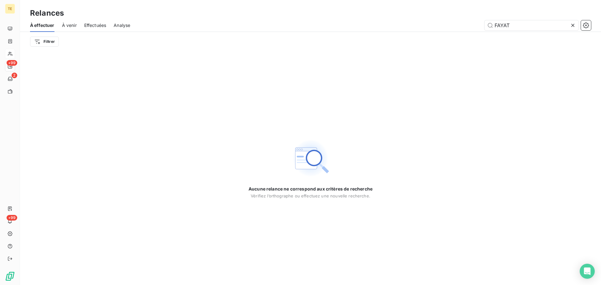
drag, startPoint x: 526, startPoint y: 26, endPoint x: 434, endPoint y: 27, distance: 92.4
click at [434, 27] on div "FAYAT" at bounding box center [365, 25] width 454 height 10
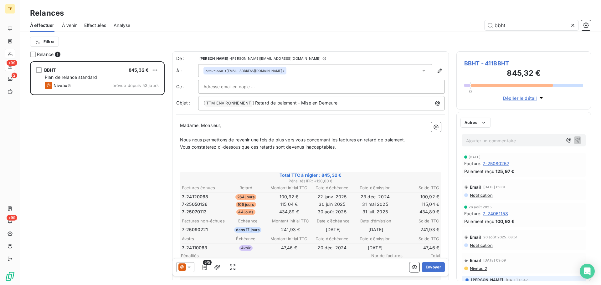
scroll to position [219, 130]
type input "bbht"
click at [483, 267] on span "Niveau 2" at bounding box center [479, 268] width 18 height 5
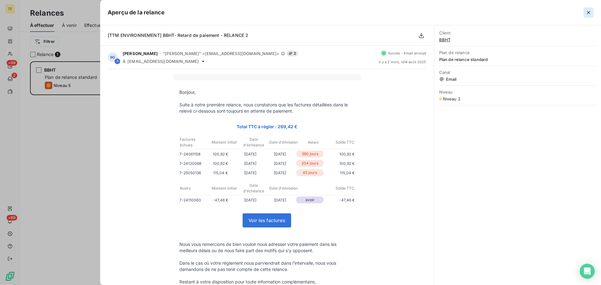
click at [590, 12] on icon "button" at bounding box center [589, 12] width 6 height 6
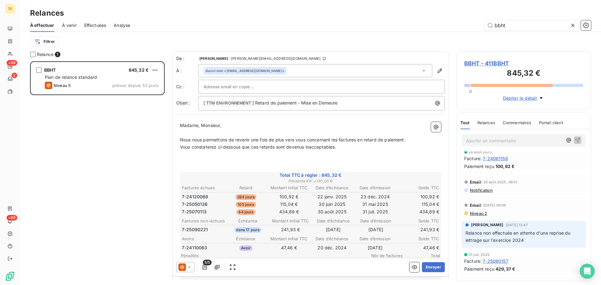
scroll to position [0, 0]
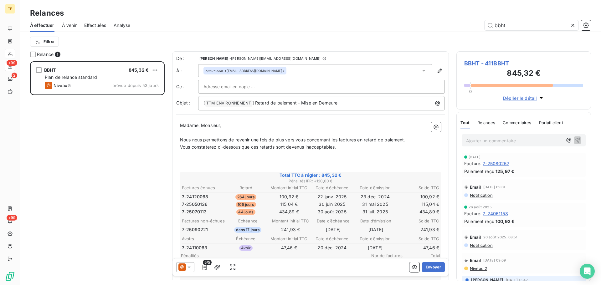
click at [193, 266] on div at bounding box center [185, 267] width 18 height 10
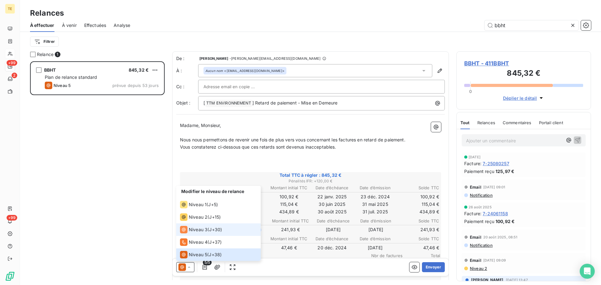
click at [203, 229] on span "Niveau 3" at bounding box center [198, 230] width 19 height 6
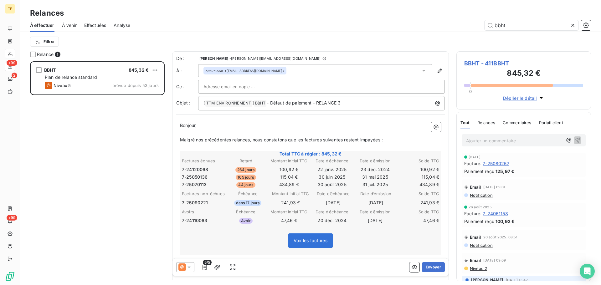
click at [486, 64] on span "BBHT - 411BBHT" at bounding box center [524, 63] width 119 height 8
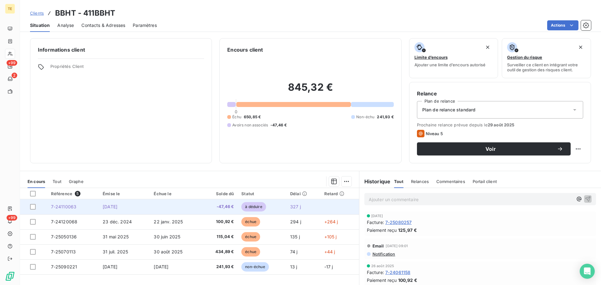
click at [146, 208] on td "[DATE]" at bounding box center [124, 207] width 51 height 15
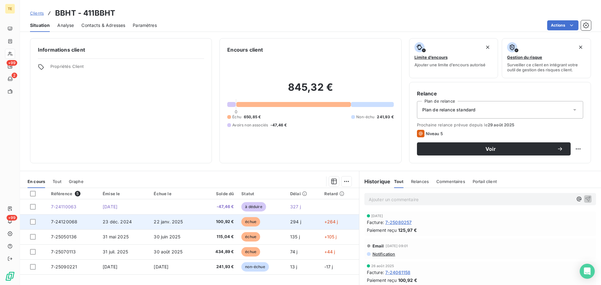
click at [105, 221] on span "23 déc. 2024" at bounding box center [117, 221] width 29 height 5
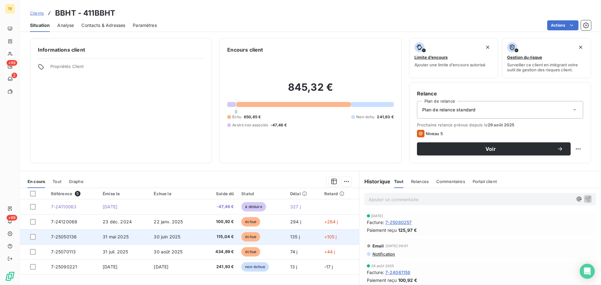
click at [75, 235] on span "7-25050136" at bounding box center [64, 236] width 26 height 5
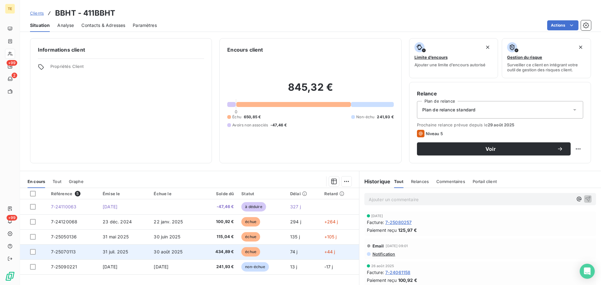
click at [107, 252] on span "31 juil. 2025" at bounding box center [115, 251] width 25 height 5
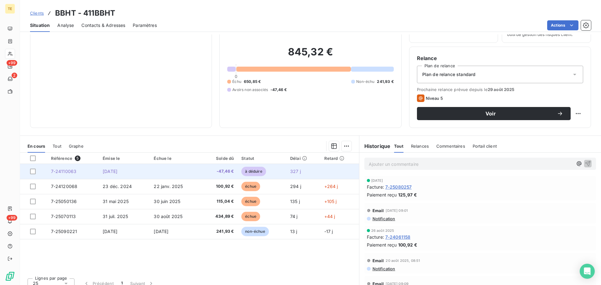
scroll to position [42, 0]
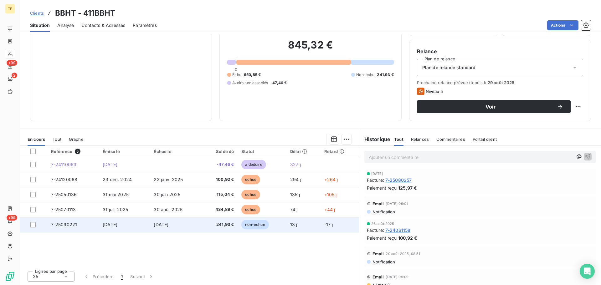
click at [145, 223] on td "[DATE]" at bounding box center [124, 224] width 51 height 15
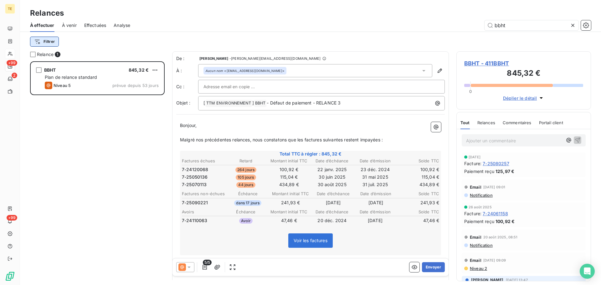
scroll to position [219, 130]
click at [206, 266] on icon "button" at bounding box center [205, 267] width 6 height 6
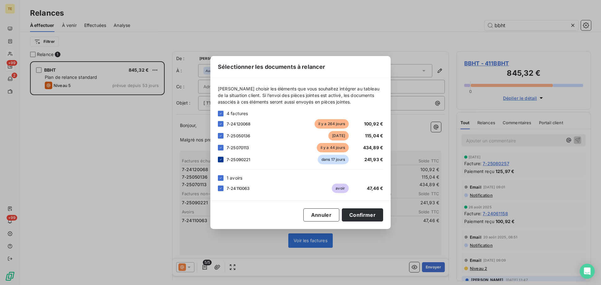
click at [220, 159] on icon at bounding box center [221, 160] width 4 height 4
click at [371, 216] on button "Confirmer" at bounding box center [362, 215] width 41 height 13
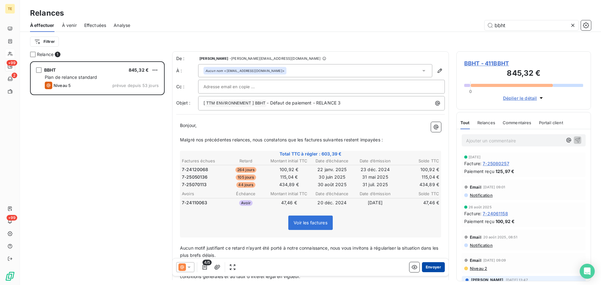
click at [436, 268] on button "Envoyer" at bounding box center [433, 267] width 23 height 10
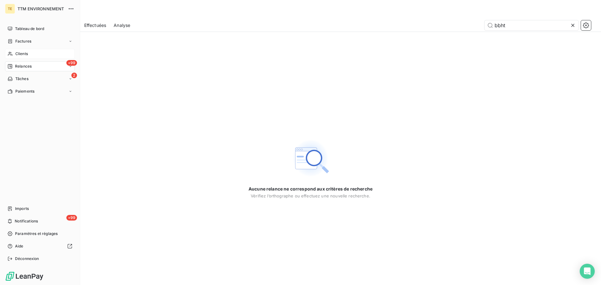
click at [13, 52] on div "Clients" at bounding box center [40, 54] width 70 height 10
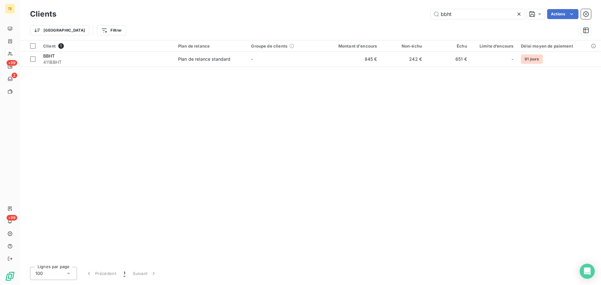
drag, startPoint x: 471, startPoint y: 15, endPoint x: 389, endPoint y: 16, distance: 82.4
click at [391, 15] on div "bbht Actions" at bounding box center [327, 14] width 527 height 10
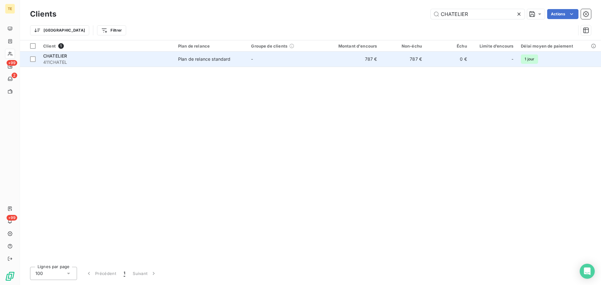
type input "CHATELIER"
click at [186, 59] on div "Plan de relance standard" at bounding box center [204, 59] width 53 height 6
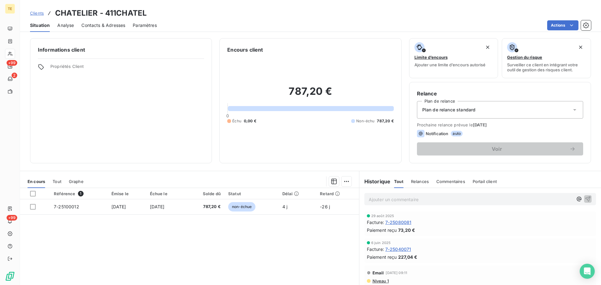
click at [122, 23] on span "Contacts & Adresses" at bounding box center [103, 25] width 44 height 6
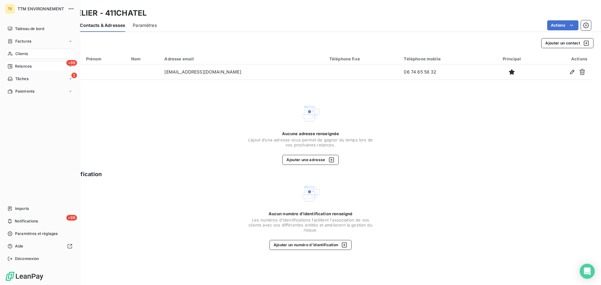
click at [18, 66] on span "Relances" at bounding box center [23, 67] width 17 height 6
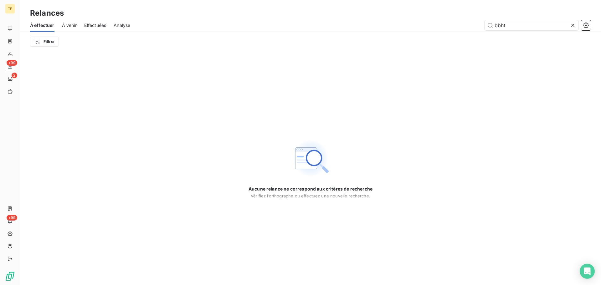
drag, startPoint x: 517, startPoint y: 22, endPoint x: 421, endPoint y: 22, distance: 95.8
click at [421, 22] on div "bbht" at bounding box center [365, 25] width 454 height 10
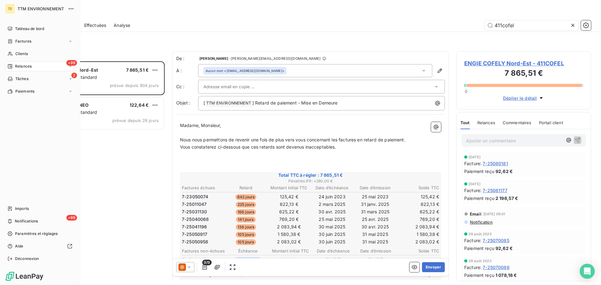
type input "411cofel"
click at [19, 65] on span "Relances" at bounding box center [23, 67] width 17 height 6
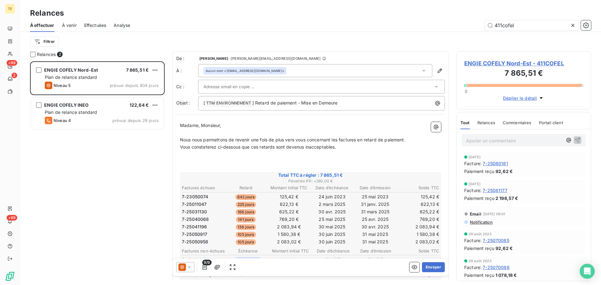
click at [188, 266] on icon at bounding box center [189, 267] width 6 height 6
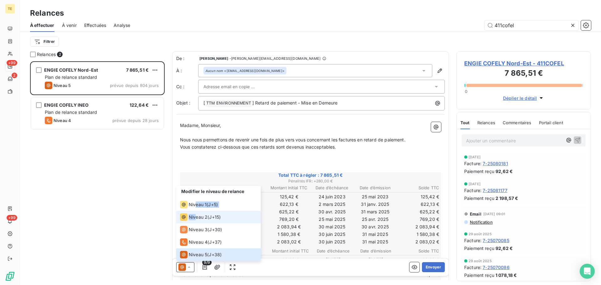
drag, startPoint x: 196, startPoint y: 205, endPoint x: 197, endPoint y: 217, distance: 11.6
click at [197, 217] on ul "Modifier le niveau de relance Niveau 1 ( J+5 ) Niveau 2 ( J+15 ) Niveau 3 ( J+3…" at bounding box center [218, 223] width 85 height 75
click at [197, 217] on span "Niveau 2" at bounding box center [198, 217] width 19 height 6
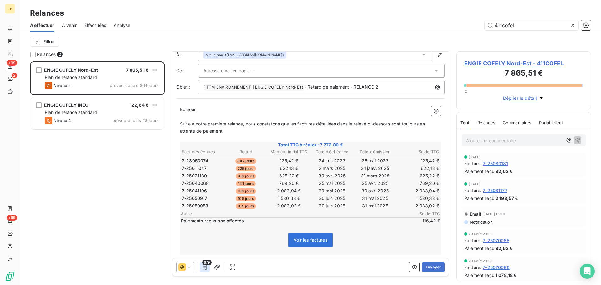
scroll to position [32, 0]
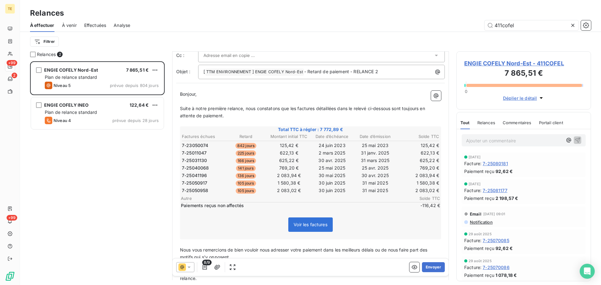
click at [205, 263] on span "8/9" at bounding box center [206, 263] width 9 height 6
click at [204, 268] on icon "button" at bounding box center [205, 267] width 4 height 5
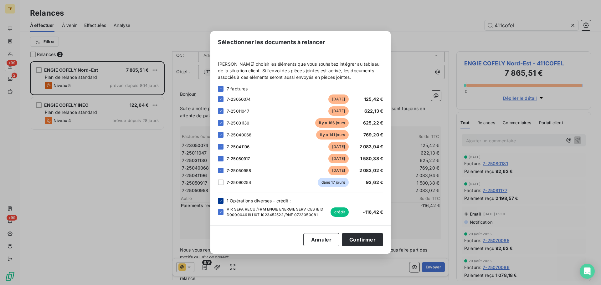
click at [223, 201] on div at bounding box center [221, 201] width 6 height 6
click at [363, 240] on button "Confirmer" at bounding box center [362, 239] width 41 height 13
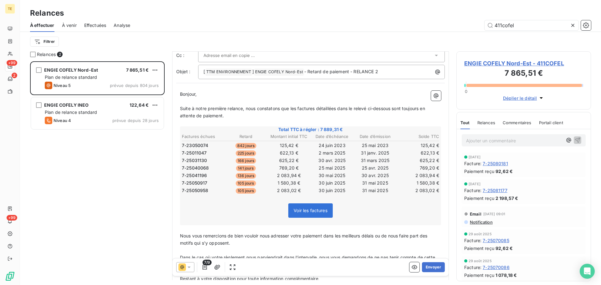
click at [510, 61] on span "ENGIE COFELY Nord-Est - 411COFEL" at bounding box center [524, 63] width 119 height 8
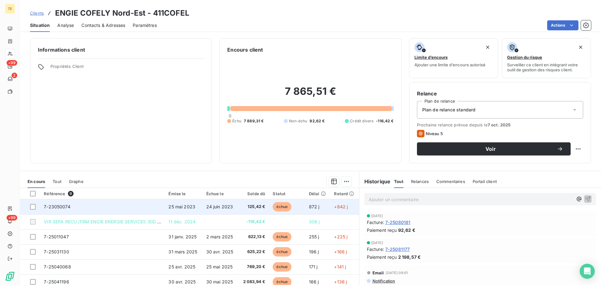
click at [166, 208] on td "25 mai 2023" at bounding box center [184, 207] width 38 height 15
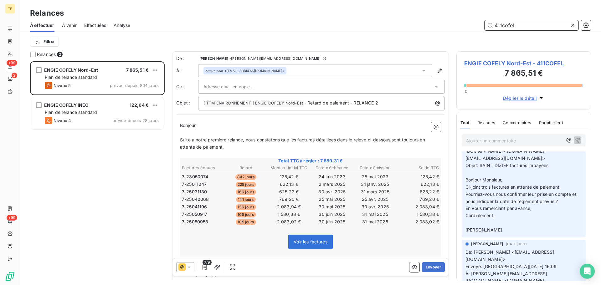
scroll to position [188, 0]
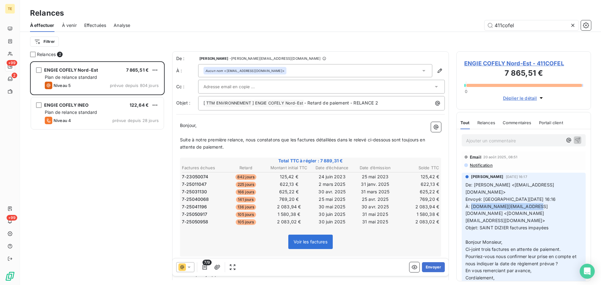
drag, startPoint x: 472, startPoint y: 206, endPoint x: 531, endPoint y: 206, distance: 58.9
click at [531, 206] on span "À: [DOMAIN_NAME][EMAIL_ADDRESS][DOMAIN_NAME] <[DOMAIN_NAME][EMAIL_ADDRESS][DOMA…" at bounding box center [507, 214] width 83 height 20
copy span "[PERSON_NAME][DOMAIN_NAME][EMAIL_ADDRESS][DOMAIN_NAME]"
click at [244, 89] on input "text" at bounding box center [237, 86] width 67 height 9
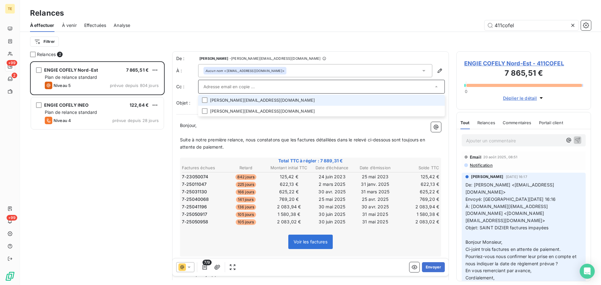
paste input "[PERSON_NAME][DOMAIN_NAME][EMAIL_ADDRESS][DOMAIN_NAME]"
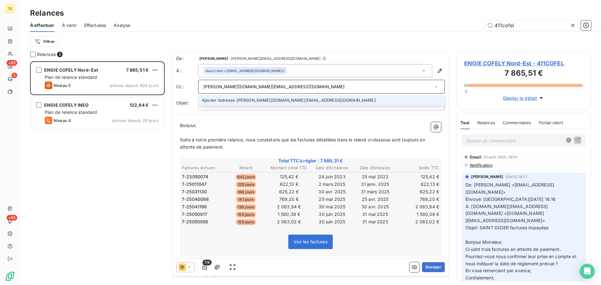
type input "[PERSON_NAME][DOMAIN_NAME][EMAIL_ADDRESS][DOMAIN_NAME]"
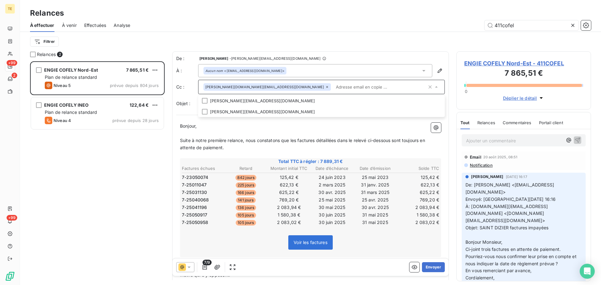
click at [266, 158] on p "﻿" at bounding box center [310, 155] width 261 height 7
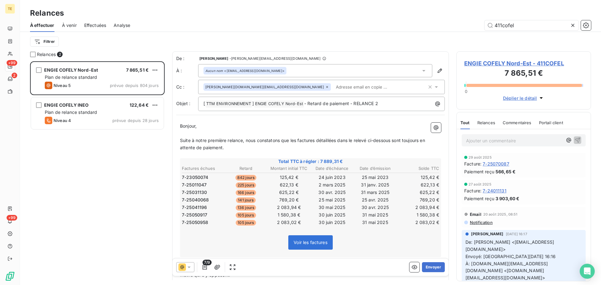
scroll to position [0, 0]
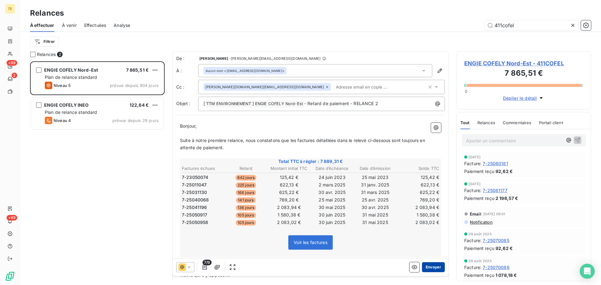
click at [432, 266] on button "Envoyer" at bounding box center [433, 267] width 23 height 10
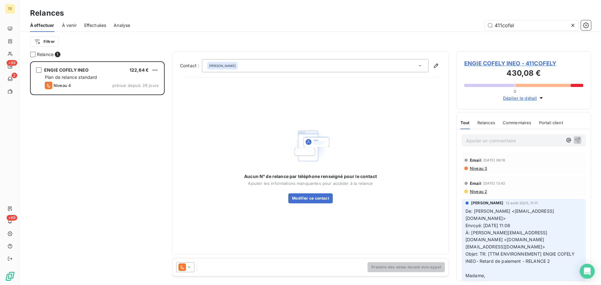
click at [479, 168] on span "Niveau 3" at bounding box center [479, 168] width 18 height 5
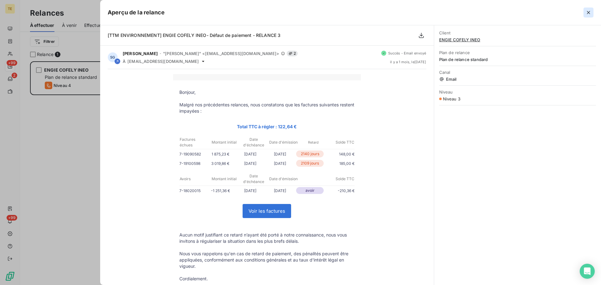
click at [592, 11] on button "button" at bounding box center [589, 13] width 10 height 10
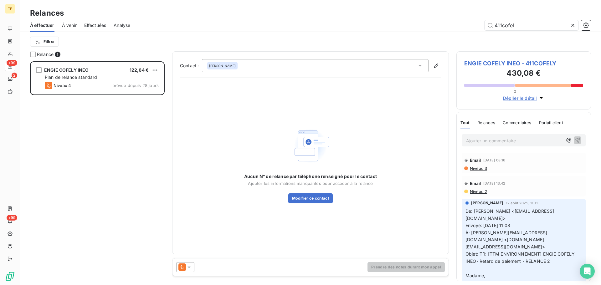
click at [541, 62] on span "ENGIE COFELY INEO - 411COFELY" at bounding box center [524, 63] width 119 height 8
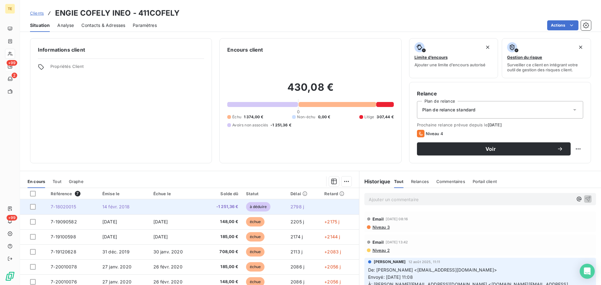
click at [168, 207] on td at bounding box center [175, 207] width 51 height 15
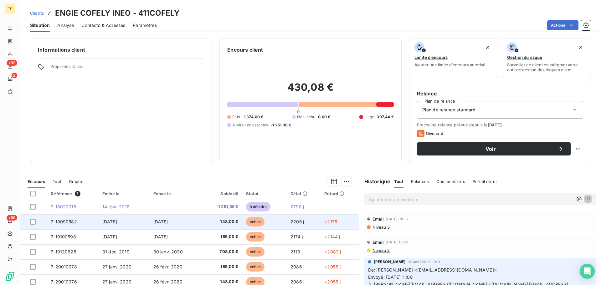
click at [117, 224] on span "[DATE]" at bounding box center [109, 221] width 15 height 5
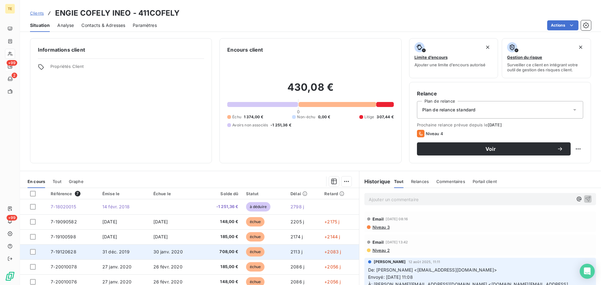
click at [127, 255] on td "31 déc. 2019" at bounding box center [124, 252] width 51 height 15
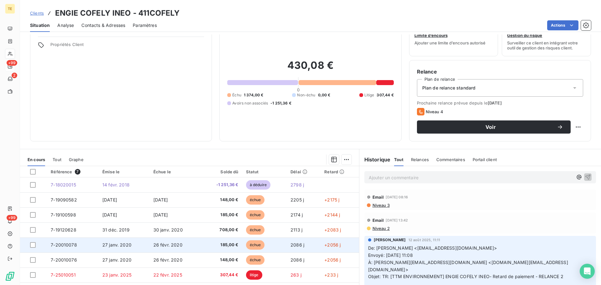
scroll to position [42, 0]
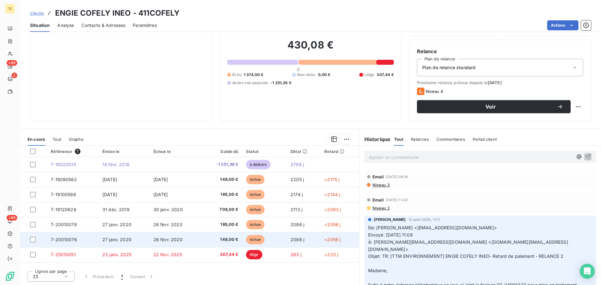
click at [174, 242] on td "26 févr. 2020" at bounding box center [175, 239] width 51 height 15
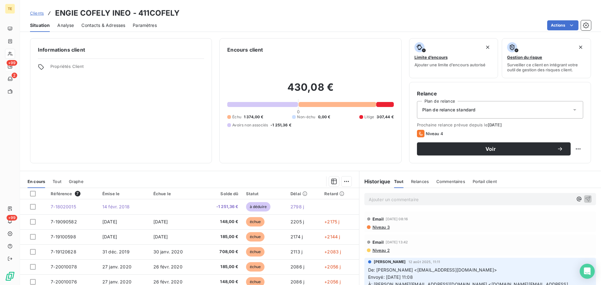
click at [381, 229] on span "Niveau 3" at bounding box center [381, 227] width 18 height 5
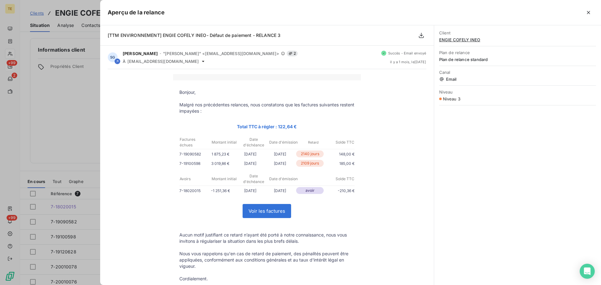
click at [83, 119] on div at bounding box center [300, 142] width 601 height 285
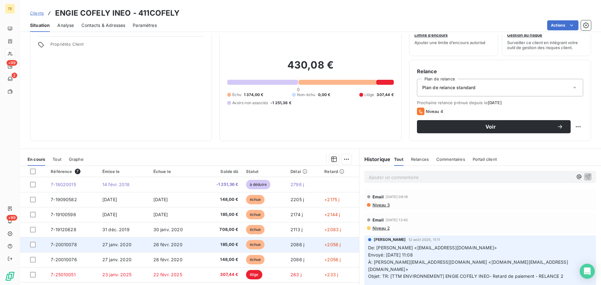
scroll to position [42, 0]
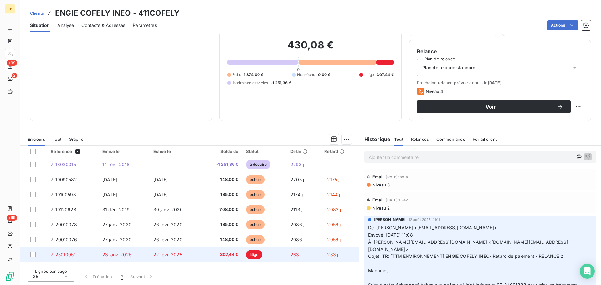
click at [190, 257] on td "22 févr. 2025" at bounding box center [175, 254] width 51 height 15
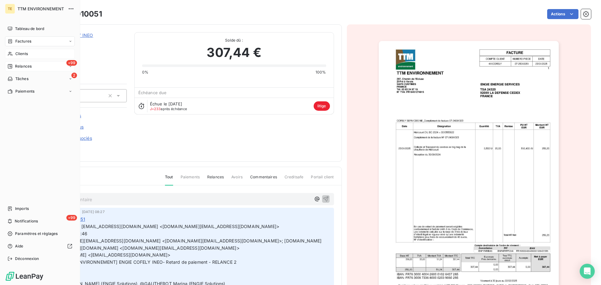
click at [18, 53] on span "Clients" at bounding box center [21, 54] width 13 height 6
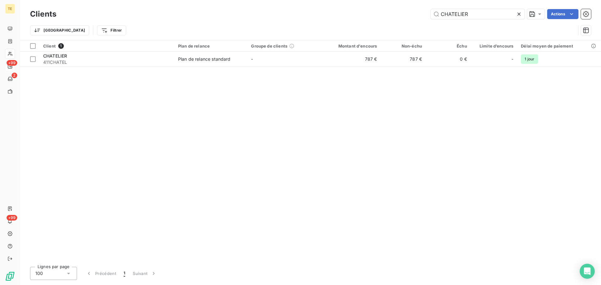
drag, startPoint x: 480, startPoint y: 14, endPoint x: 365, endPoint y: 18, distance: 115.0
click at [364, 20] on div "Clients CHATELIER Actions" at bounding box center [310, 14] width 561 height 13
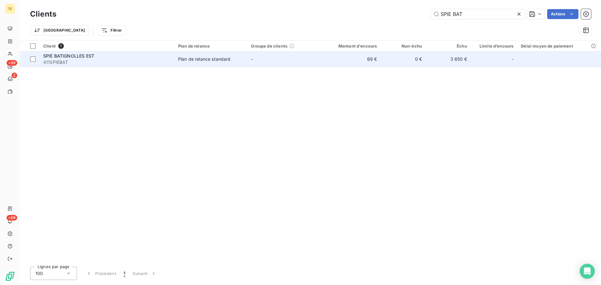
type input "SPIE BAT"
click at [94, 58] on span "SPIE BATIGNOLLES EST" at bounding box center [68, 55] width 51 height 5
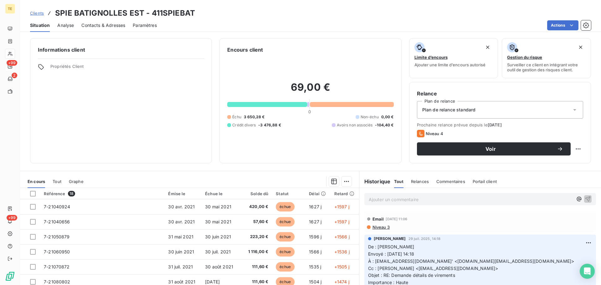
click at [90, 25] on span "Contacts & Adresses" at bounding box center [103, 25] width 44 height 6
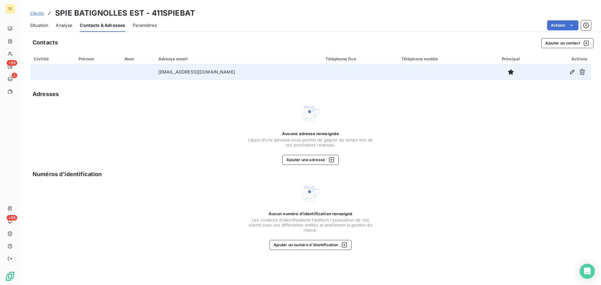
drag, startPoint x: 235, startPoint y: 73, endPoint x: 158, endPoint y: 75, distance: 76.5
click at [158, 75] on td "[EMAIL_ADDRESS][DOMAIN_NAME]" at bounding box center [238, 72] width 167 height 15
copy td "[EMAIL_ADDRESS][DOMAIN_NAME]"
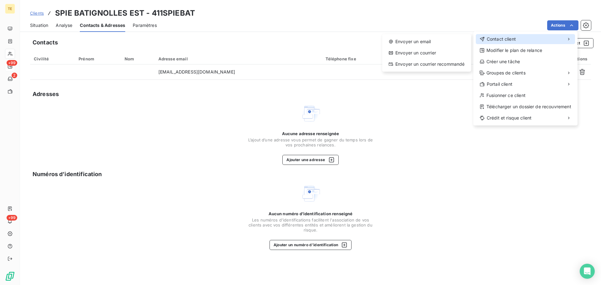
click at [507, 38] on span "Contact client" at bounding box center [501, 39] width 29 height 6
click at [437, 38] on div "Envoyer un email" at bounding box center [427, 42] width 84 height 10
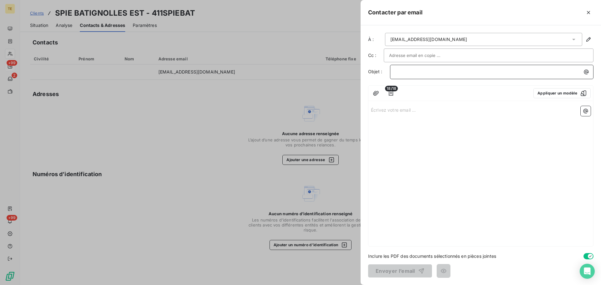
click at [430, 74] on p "﻿" at bounding box center [494, 71] width 196 height 7
click at [443, 118] on div "Écrivez votre email ... ﻿" at bounding box center [481, 175] width 225 height 143
click at [387, 92] on button "button" at bounding box center [391, 93] width 10 height 10
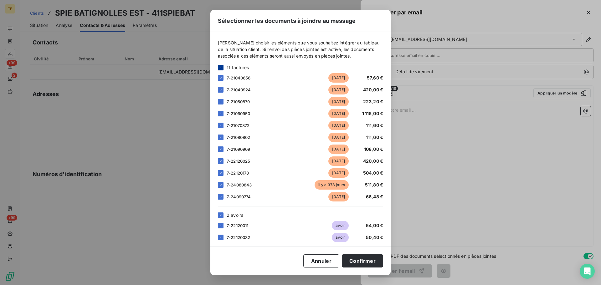
click at [220, 70] on div at bounding box center [221, 68] width 6 height 6
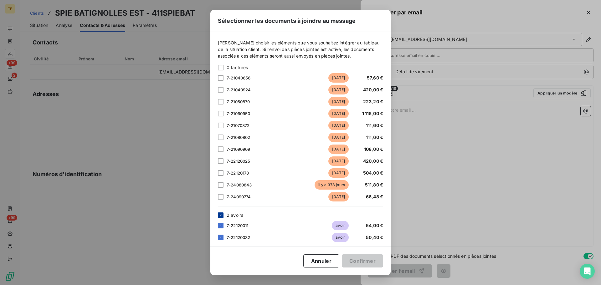
click at [220, 214] on icon at bounding box center [221, 216] width 4 height 4
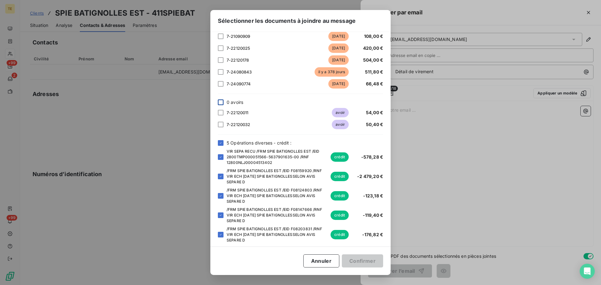
scroll to position [117, 0]
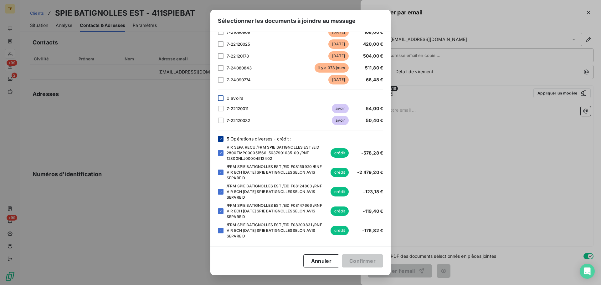
click at [219, 138] on div at bounding box center [221, 139] width 6 height 6
click at [219, 152] on div at bounding box center [221, 153] width 6 height 6
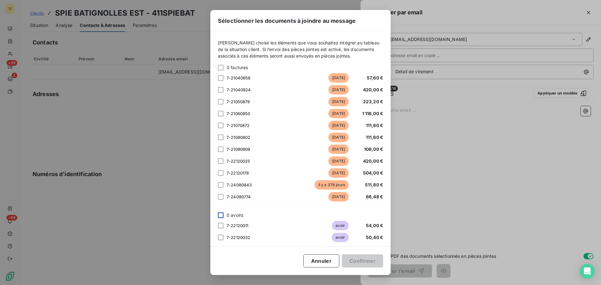
scroll to position [31, 0]
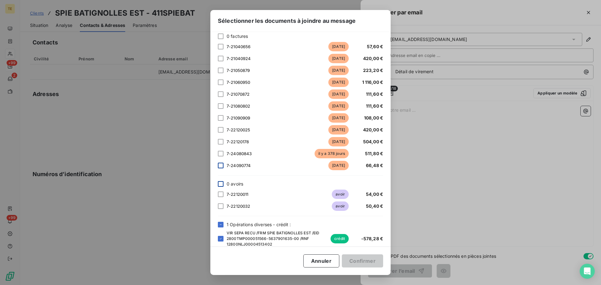
click at [221, 165] on div at bounding box center [221, 166] width 6 height 6
click at [366, 260] on button "Confirmer" at bounding box center [362, 261] width 41 height 13
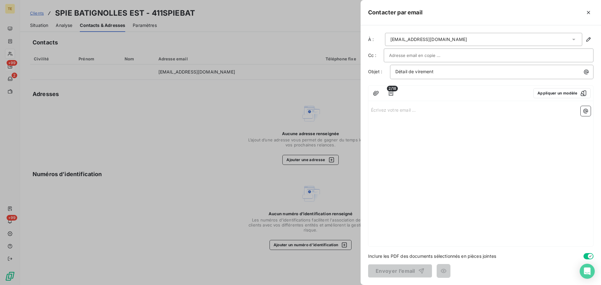
click at [396, 120] on div "Écrivez votre email ... ﻿" at bounding box center [481, 175] width 225 height 143
click at [429, 108] on p "Écrivez votre email ... ﻿" at bounding box center [481, 109] width 220 height 7
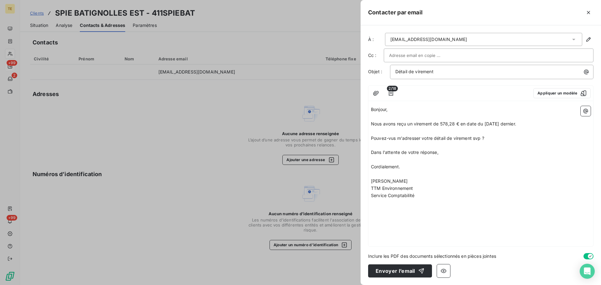
drag, startPoint x: 392, startPoint y: 139, endPoint x: 414, endPoint y: 137, distance: 22.9
click at [392, 138] on span "Pouvez-vus m'adresser votre détail de virement svp ?" at bounding box center [427, 138] width 113 height 5
click at [430, 124] on span "Nous avons reçu un virement de 578,28 € en date du [DATE] dernier." at bounding box center [443, 123] width 145 height 5
click at [399, 269] on button "Envoyer l’email" at bounding box center [400, 271] width 64 height 13
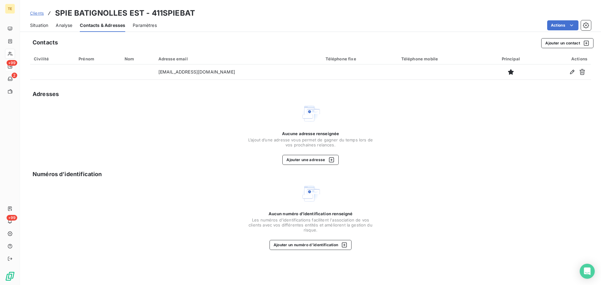
click at [34, 25] on span "Situation" at bounding box center [39, 25] width 18 height 6
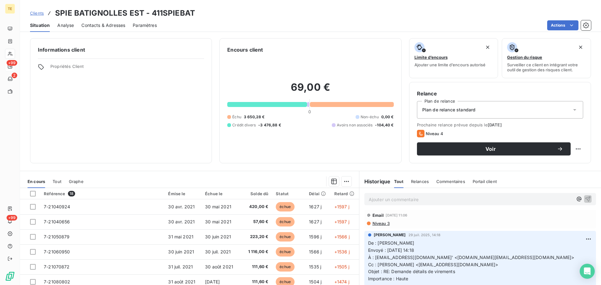
scroll to position [0, 0]
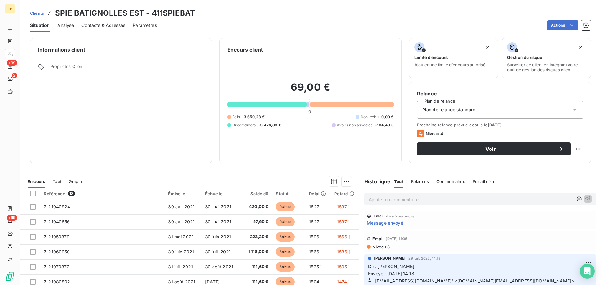
click at [383, 223] on span "Message envoyé" at bounding box center [385, 223] width 36 height 7
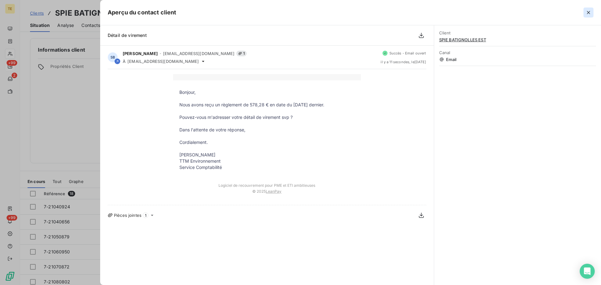
click at [587, 10] on icon "button" at bounding box center [589, 12] width 6 height 6
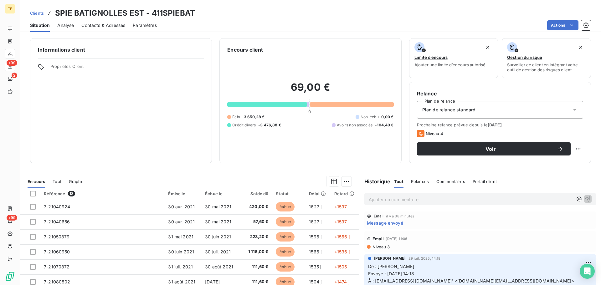
click at [372, 199] on p "Ajouter un commentaire ﻿" at bounding box center [471, 200] width 204 height 8
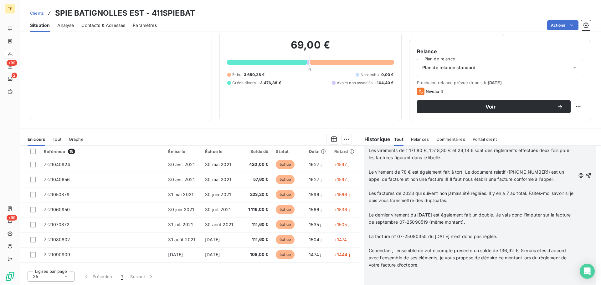
scroll to position [590, 0]
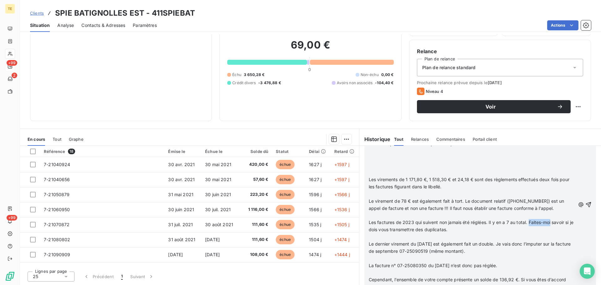
drag, startPoint x: 548, startPoint y: 223, endPoint x: 580, endPoint y: 208, distance: 35.6
click at [586, 208] on icon "button" at bounding box center [589, 205] width 6 height 6
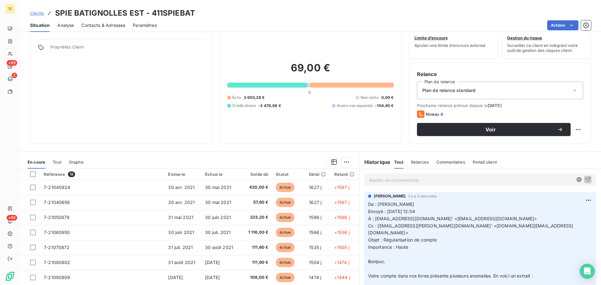
scroll to position [0, 0]
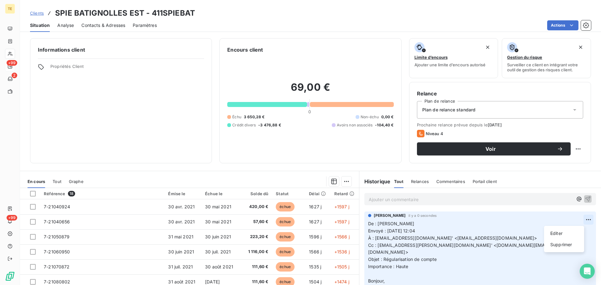
click at [579, 220] on html "TE +99 2 +99 Clients SPIE BATIGNOLLES EST - 411SPIEBAT Situation Analyse Contac…" at bounding box center [300, 142] width 601 height 285
click at [565, 245] on div "Supprimer" at bounding box center [564, 245] width 35 height 10
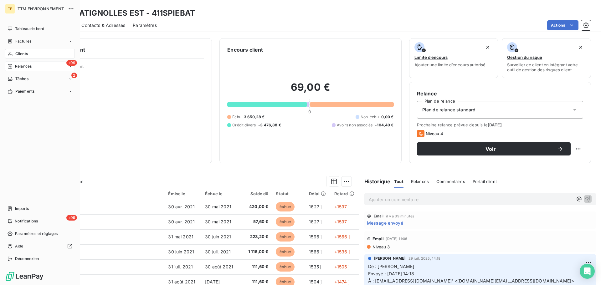
click at [21, 55] on span "Clients" at bounding box center [21, 54] width 13 height 6
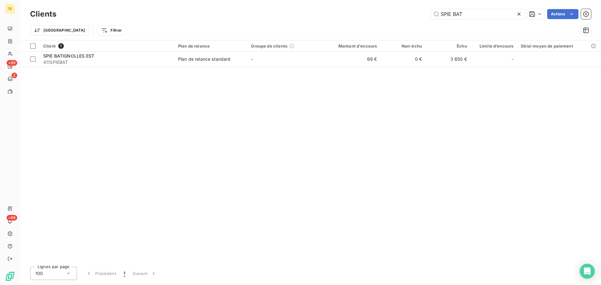
drag, startPoint x: 471, startPoint y: 12, endPoint x: 362, endPoint y: 14, distance: 108.4
click at [370, 14] on div "SPIE BAT Actions" at bounding box center [327, 14] width 527 height 10
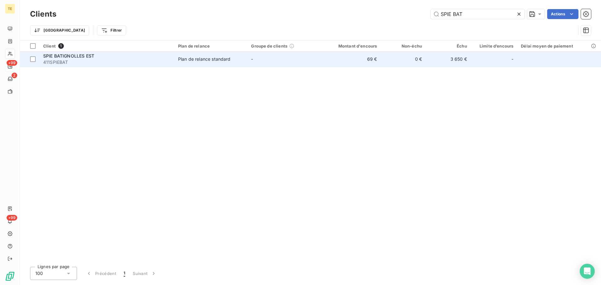
click at [217, 61] on div "Plan de relance standard" at bounding box center [204, 59] width 53 height 6
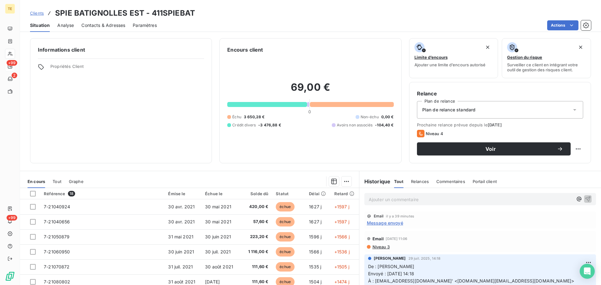
click at [388, 222] on span "Message envoyé" at bounding box center [385, 223] width 36 height 7
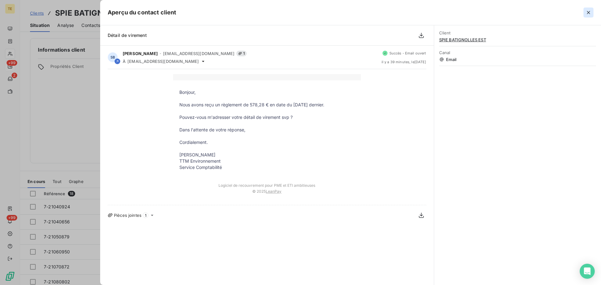
click at [588, 12] on icon "button" at bounding box center [589, 12] width 6 height 6
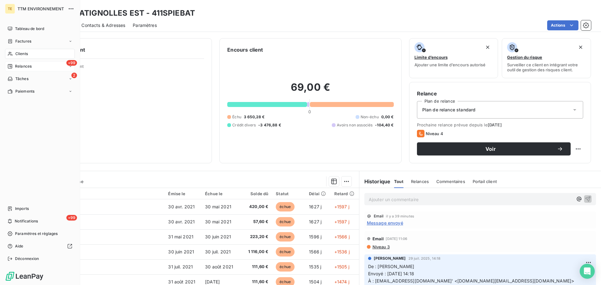
click at [15, 63] on div "+99 Relances" at bounding box center [40, 66] width 70 height 10
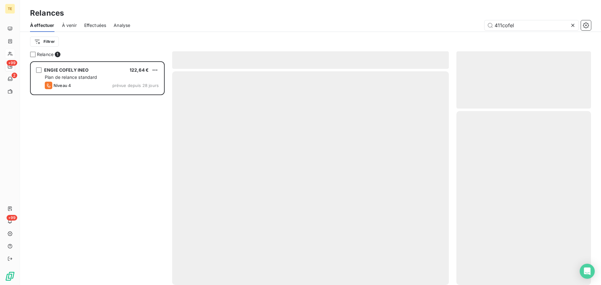
scroll to position [219, 130]
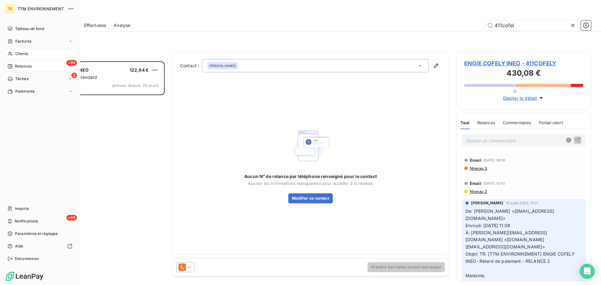
click at [13, 56] on div "Clients" at bounding box center [40, 54] width 70 height 10
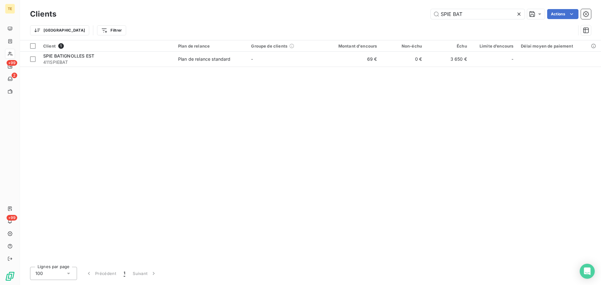
drag, startPoint x: 478, startPoint y: 14, endPoint x: 360, endPoint y: 13, distance: 118.1
click at [370, 13] on div "SPIE BAT Actions" at bounding box center [327, 14] width 527 height 10
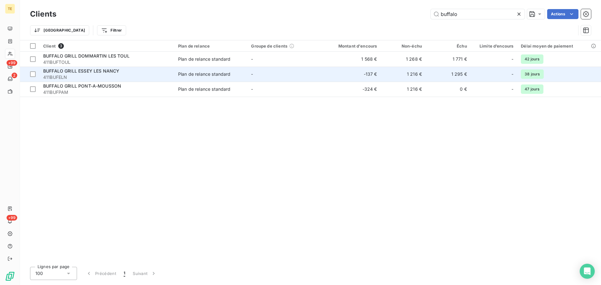
type input "buffalo"
click at [105, 68] on div "BUFFALO GRILL ESSEY LES NANCY" at bounding box center [106, 71] width 127 height 6
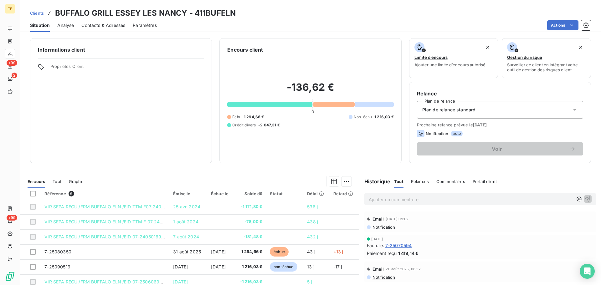
click at [408, 200] on p "Ajouter un commentaire ﻿" at bounding box center [471, 200] width 204 height 8
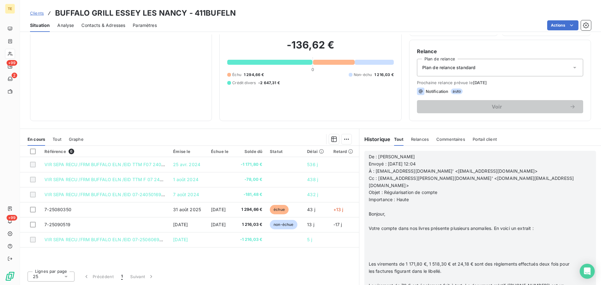
scroll to position [282, 0]
click at [586, 285] on icon "button" at bounding box center [589, 289] width 6 height 6
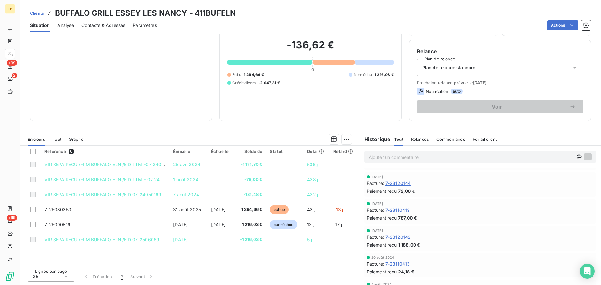
scroll to position [305, 0]
